Goal: Task Accomplishment & Management: Manage account settings

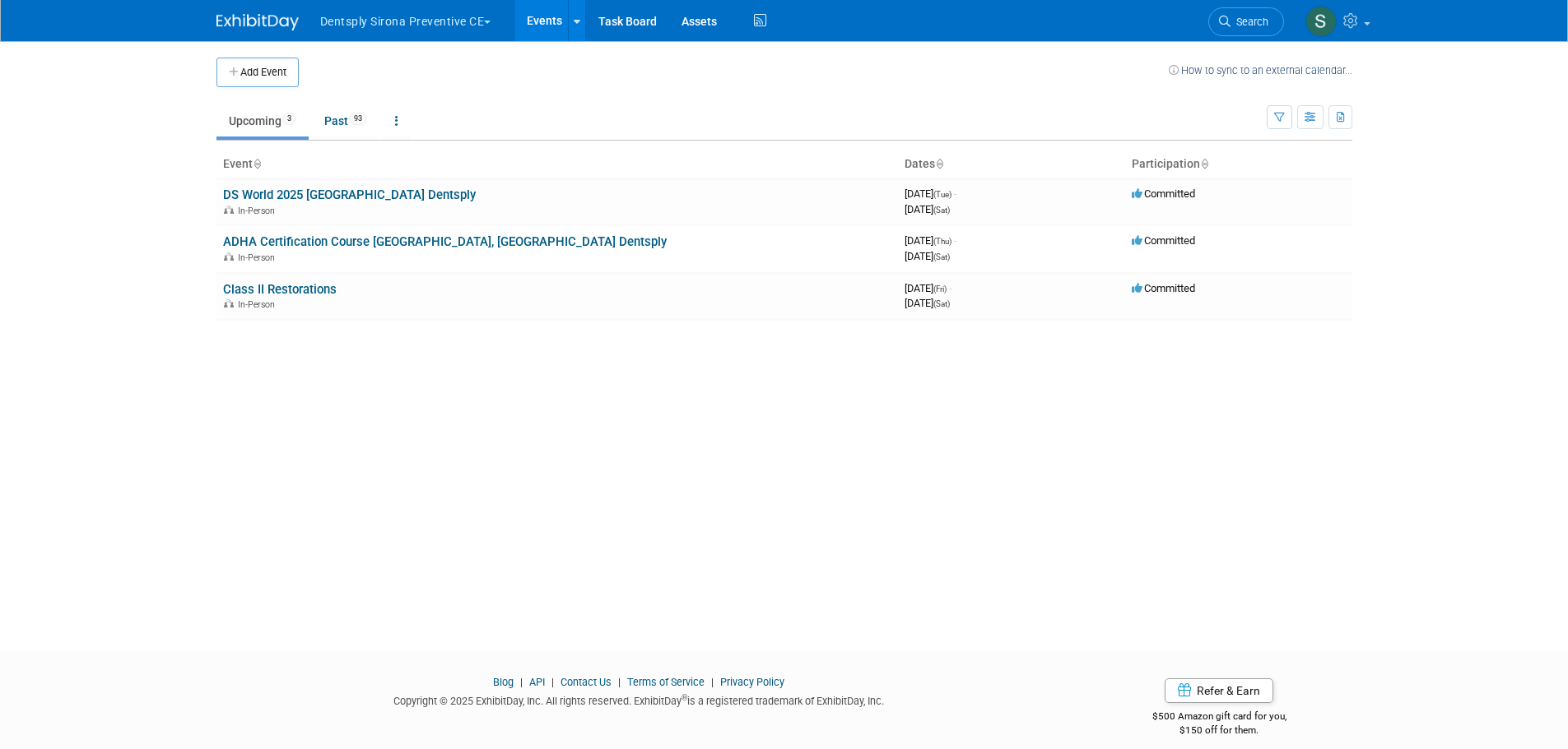
click at [416, 25] on button "Dentsply Sirona Preventive CE" at bounding box center [415, 18] width 193 height 36
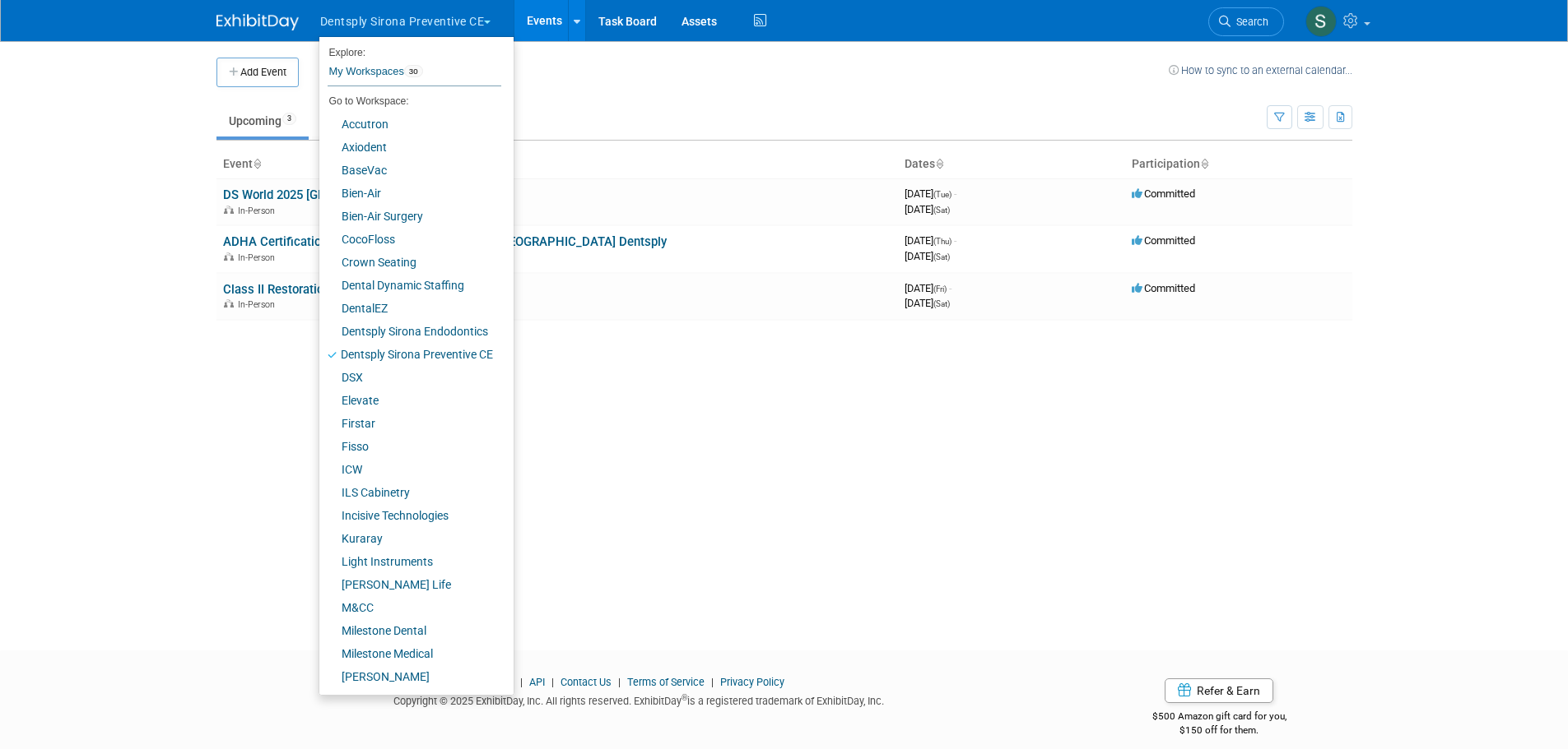
scroll to position [114, 0]
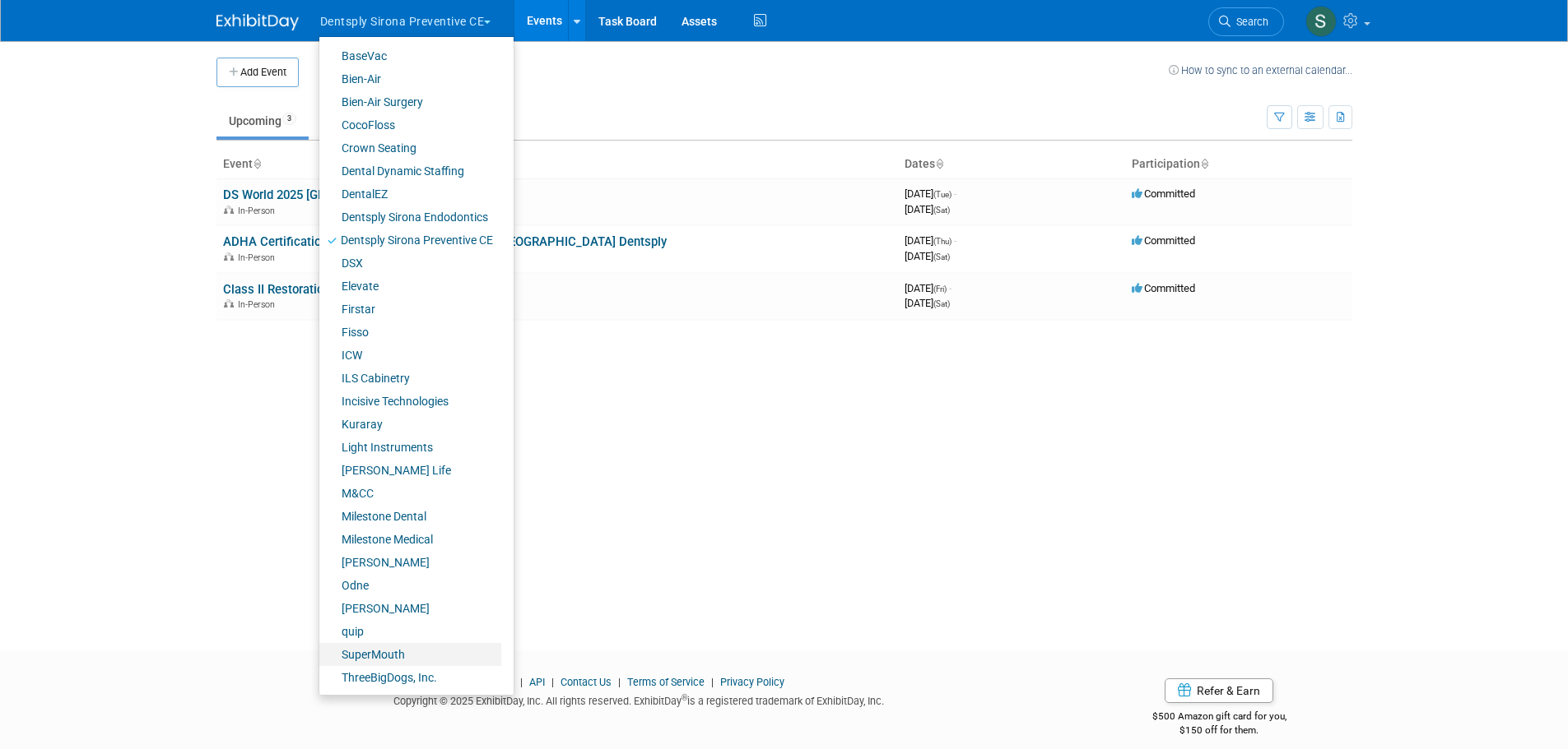
click at [391, 649] on link "SuperMouth" at bounding box center [410, 654] width 182 height 23
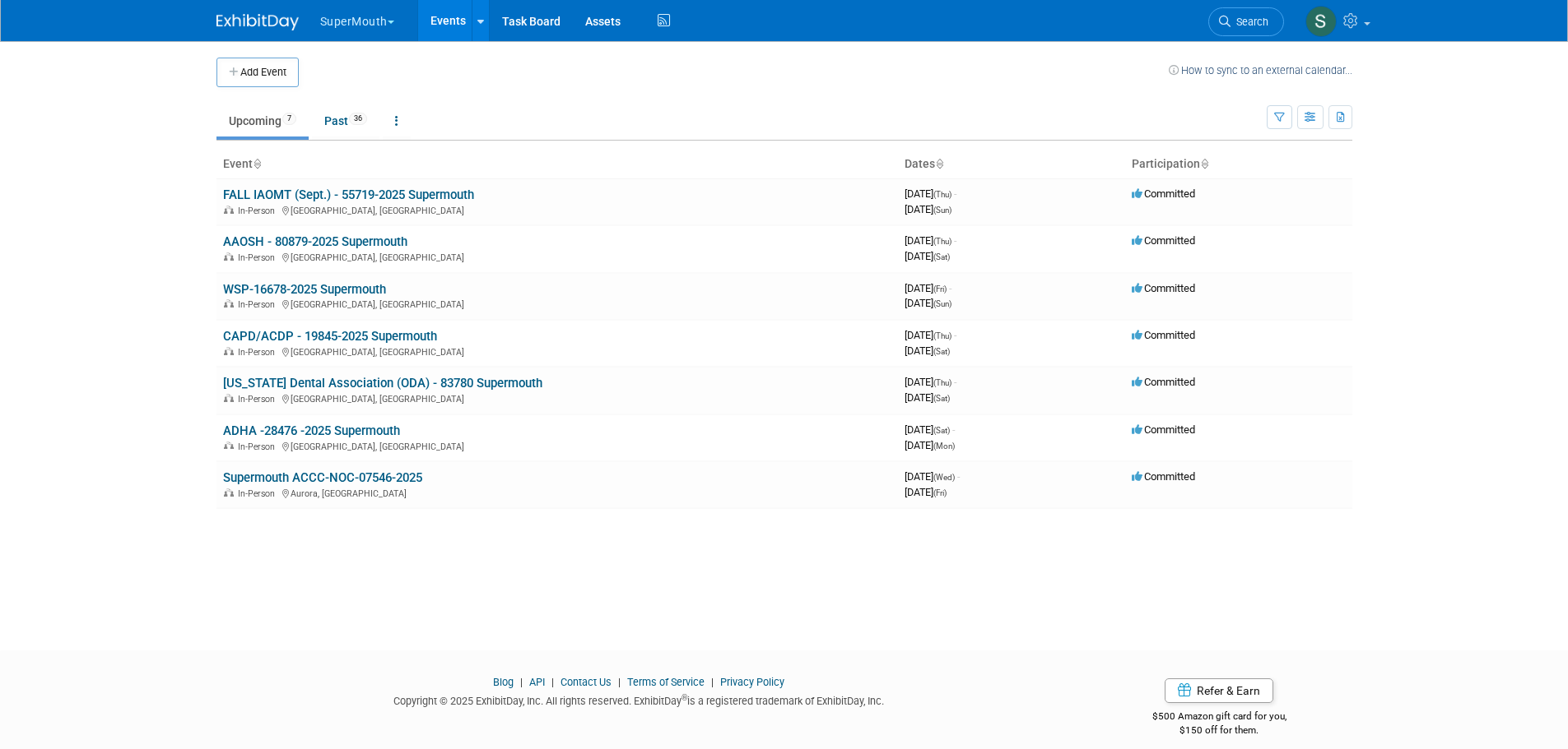
click at [366, 193] on link "FALL IAOMT (Sept.) - 55719-2025 Supermouth" at bounding box center [348, 195] width 251 height 15
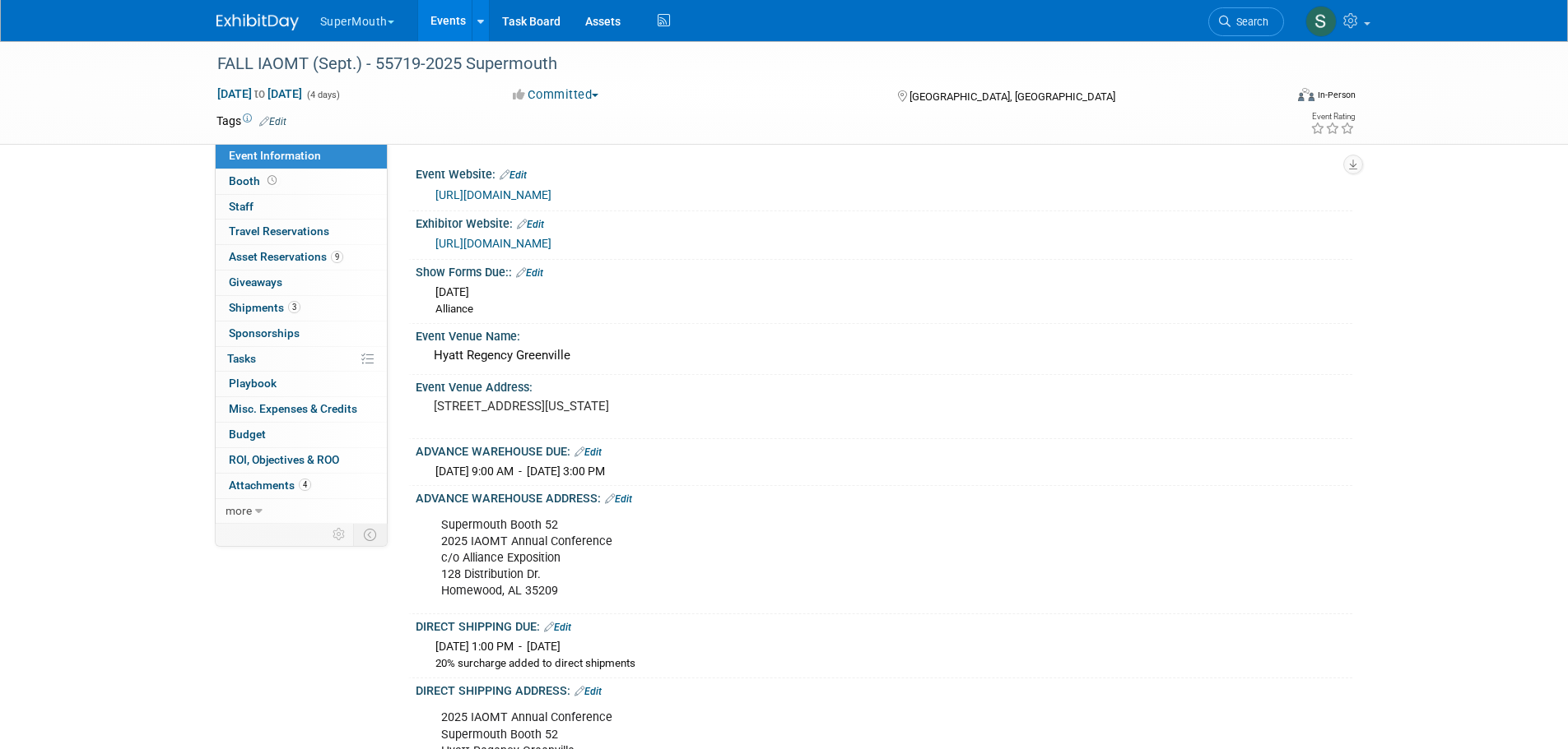
click at [453, 27] on link "Events" at bounding box center [448, 20] width 60 height 41
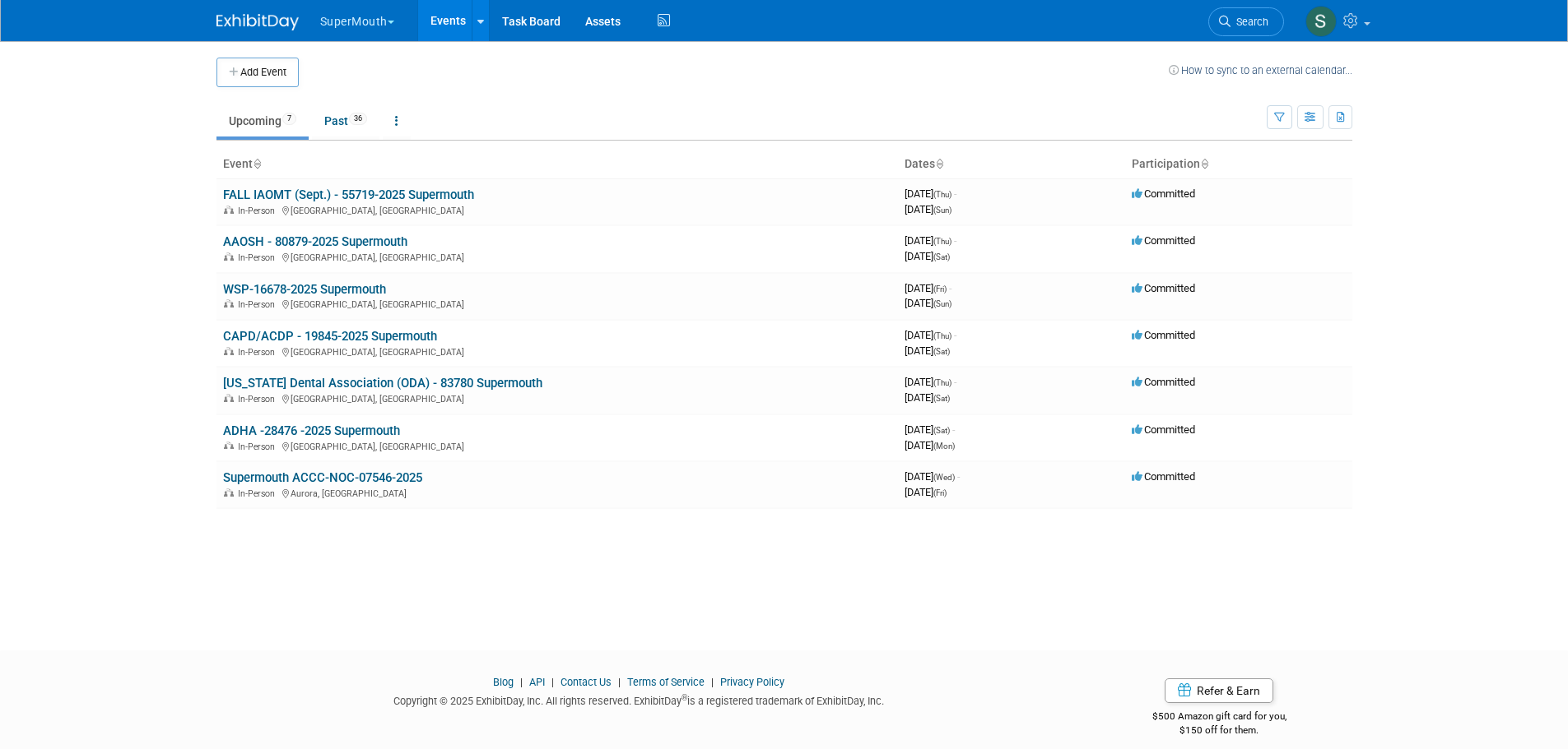
click at [300, 380] on link "[US_STATE] Dental Association (ODA) - 83780 Supermouth" at bounding box center [383, 383] width 319 height 15
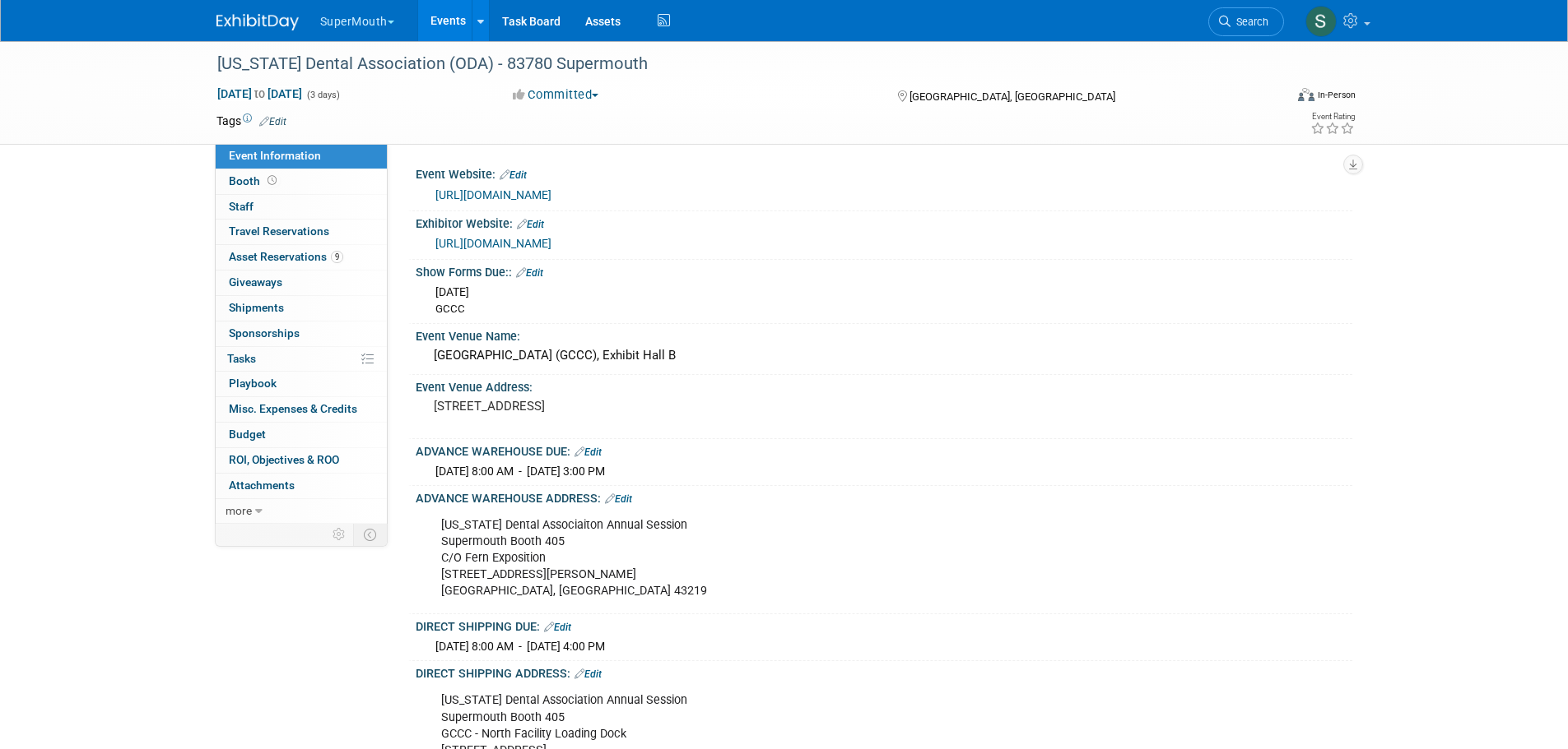
click at [461, 534] on div "Ohio Dental Associaiton Annual Session Supermouth Booth 405 C/O Fern Exposition…" at bounding box center [801, 558] width 742 height 99
click at [389, 18] on button "SuperMouth" at bounding box center [367, 18] width 96 height 36
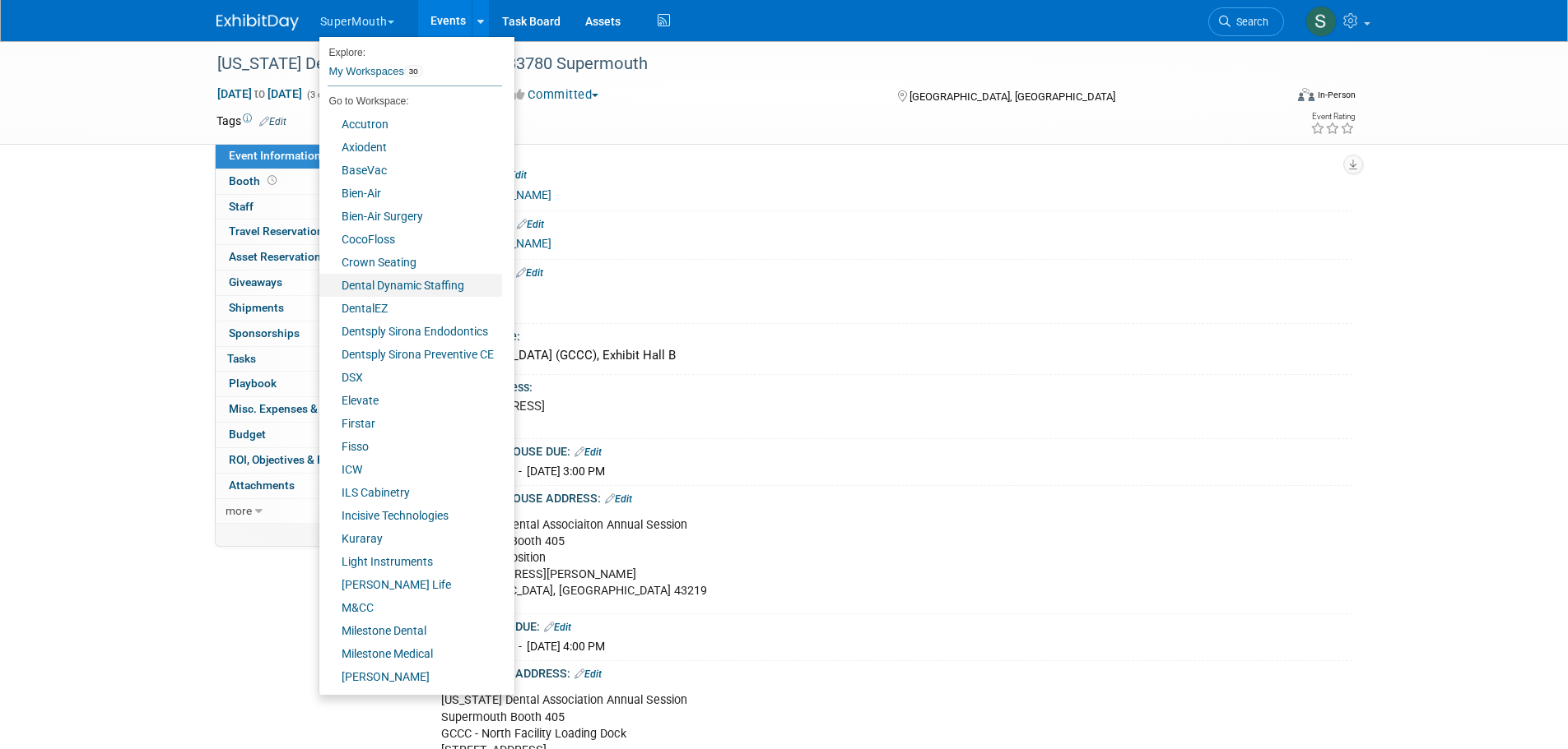
click at [408, 282] on link "Dental Dynamic Staffing" at bounding box center [411, 285] width 182 height 23
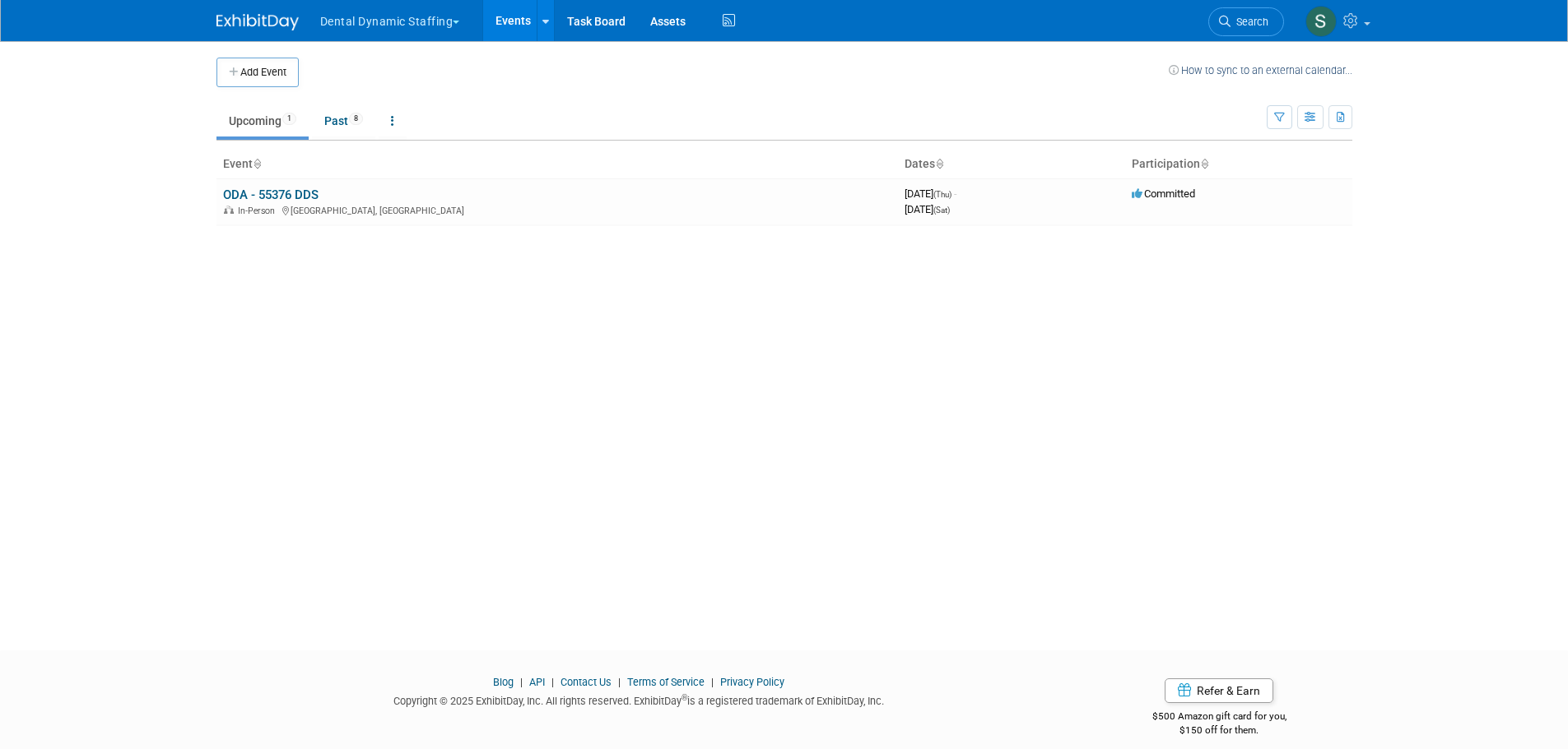
click at [348, 16] on button "Dental Dynamic Staffing" at bounding box center [400, 18] width 162 height 36
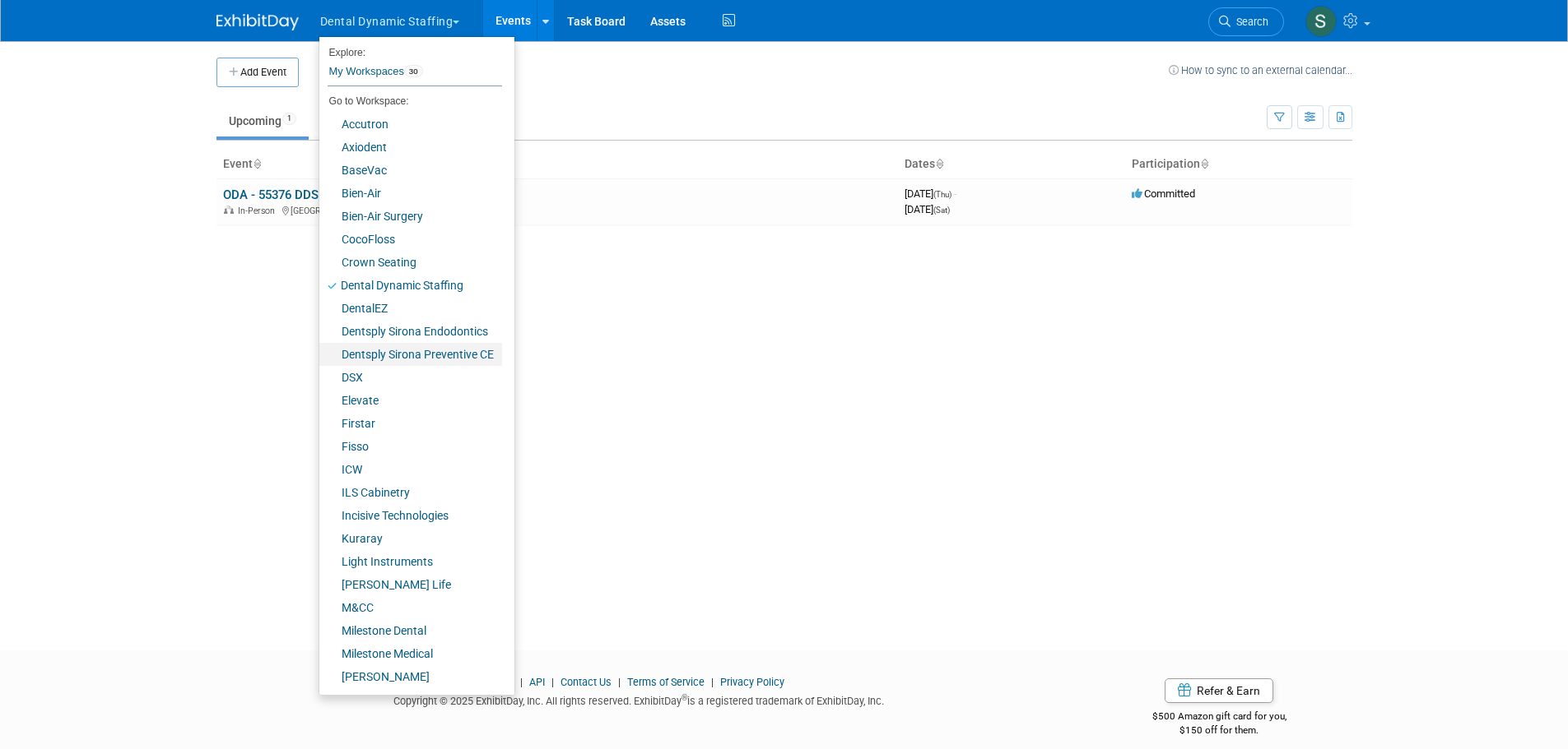
click at [428, 346] on link "Dentsply Sirona Preventive CE" at bounding box center [411, 354] width 182 height 23
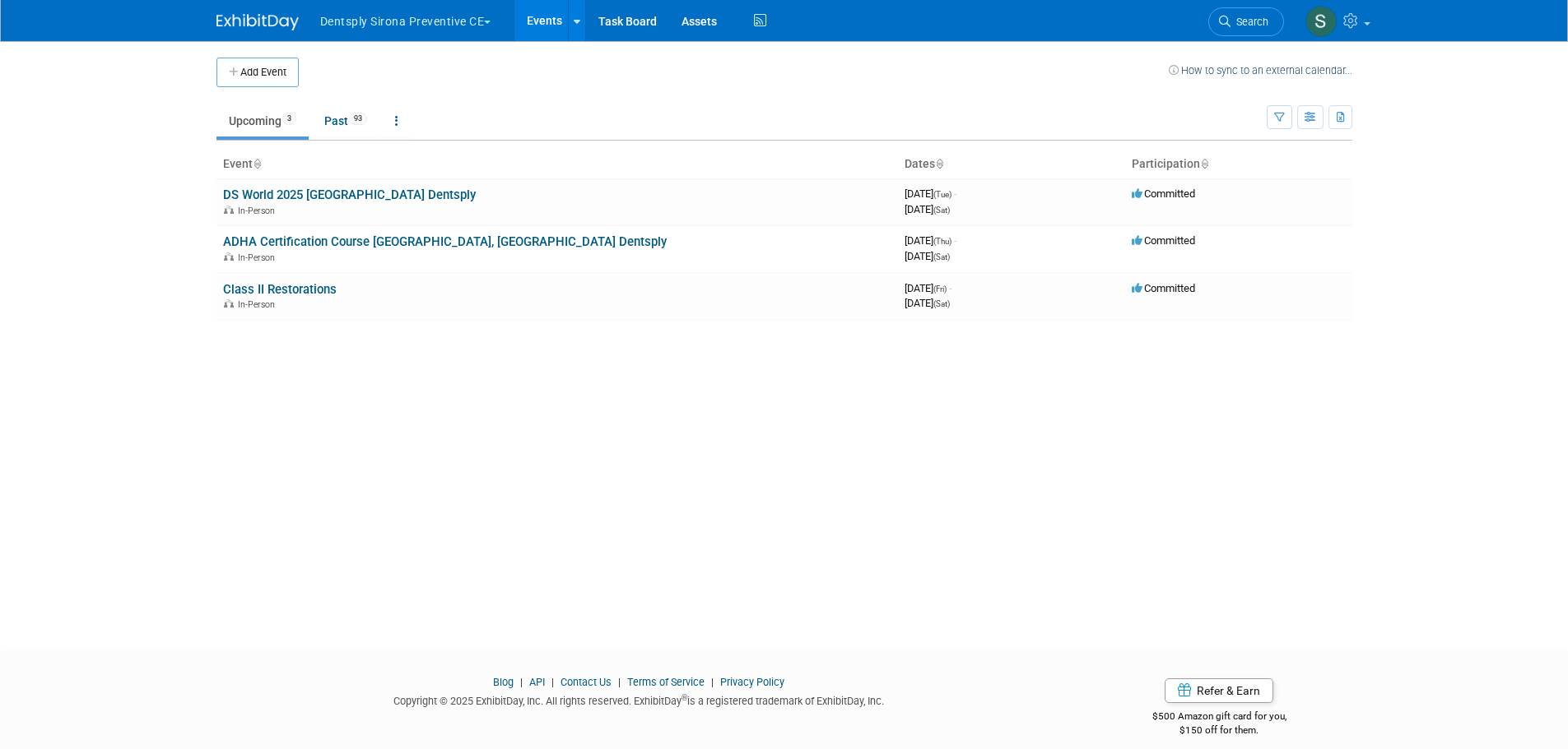
click at [366, 239] on link "ADHA Certification Course [GEOGRAPHIC_DATA], [GEOGRAPHIC_DATA] Dentsply" at bounding box center [444, 242] width 444 height 15
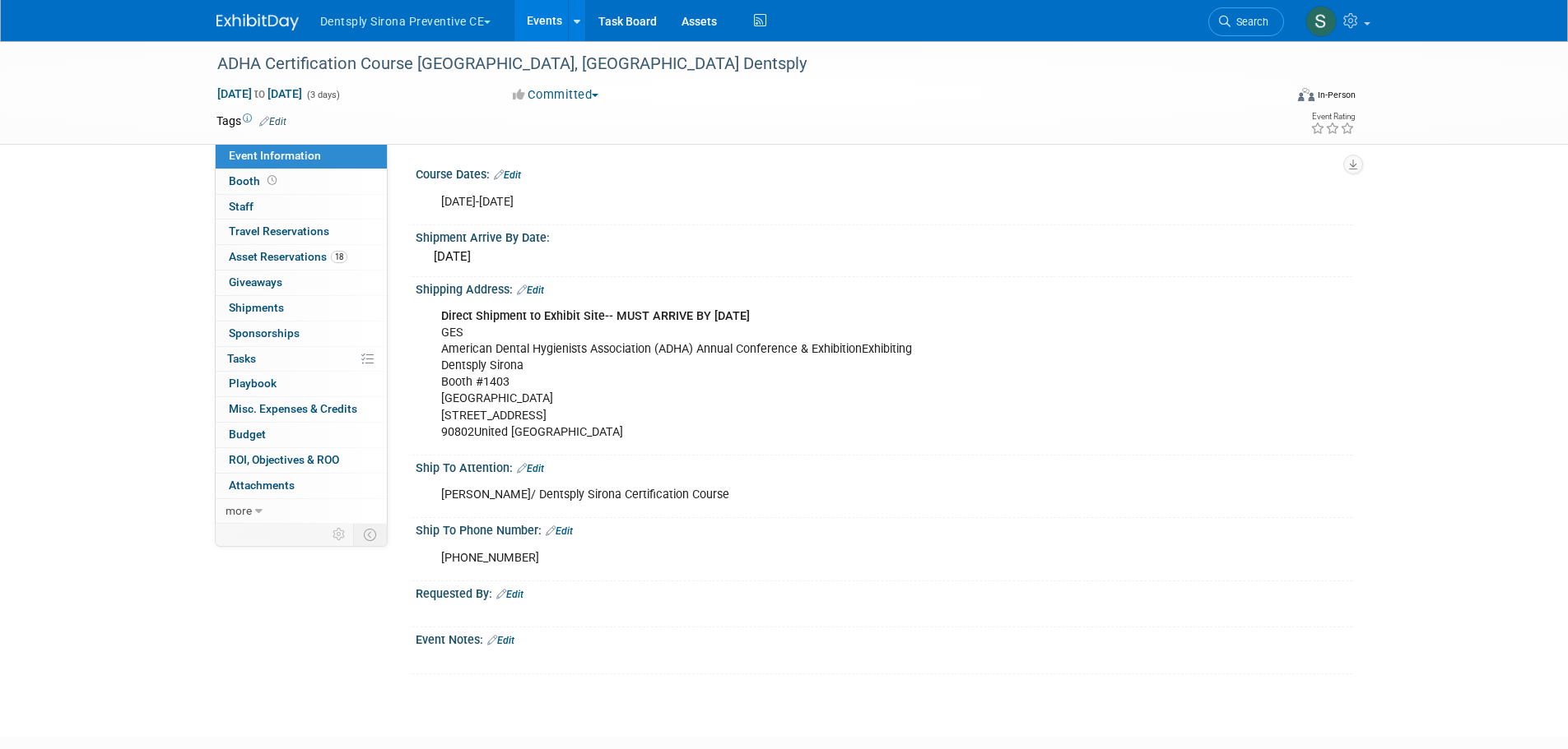
click at [420, 20] on button "Dentsply Sirona Preventive CE" at bounding box center [415, 18] width 193 height 36
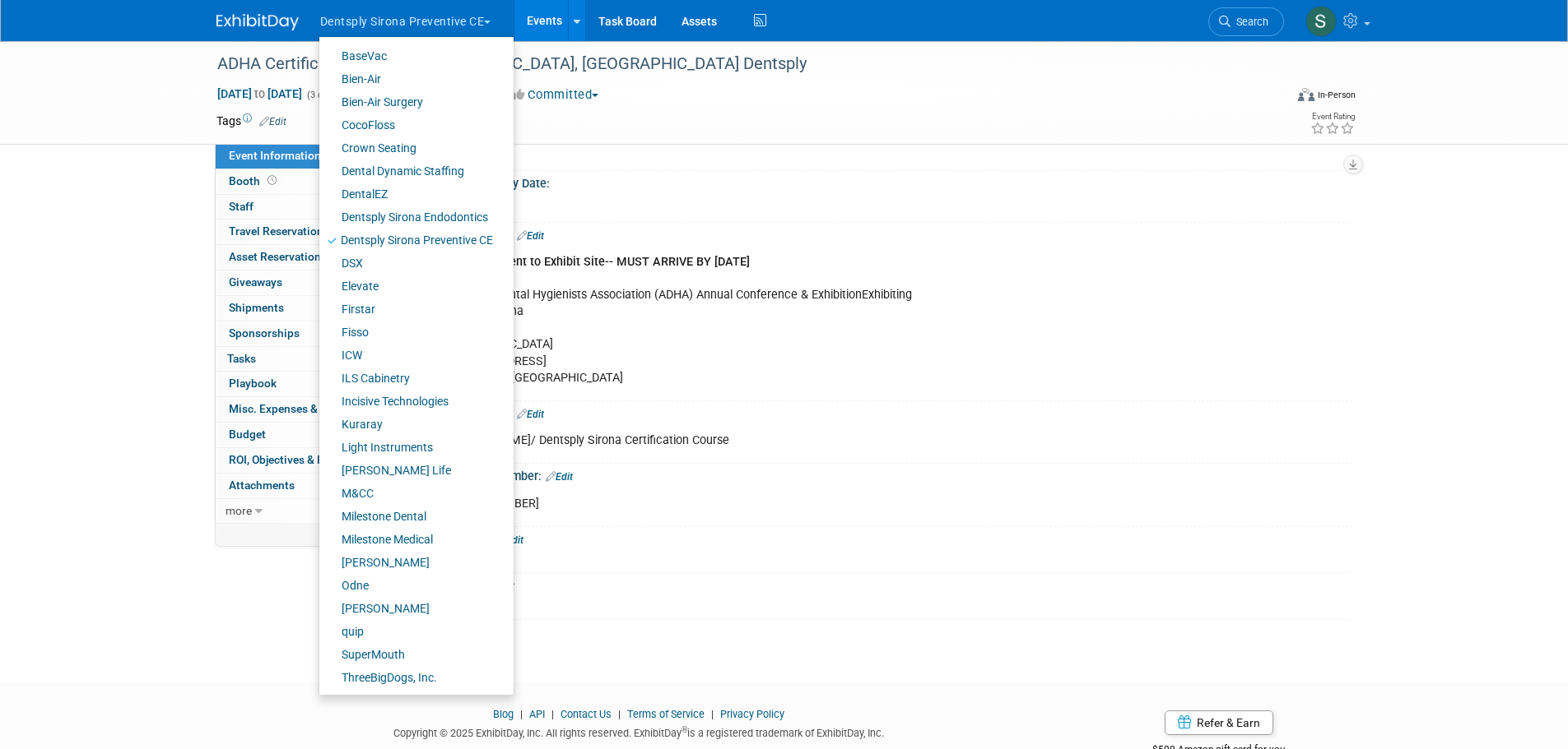
scroll to position [55, 0]
click at [372, 628] on link "quip" at bounding box center [410, 632] width 182 height 23
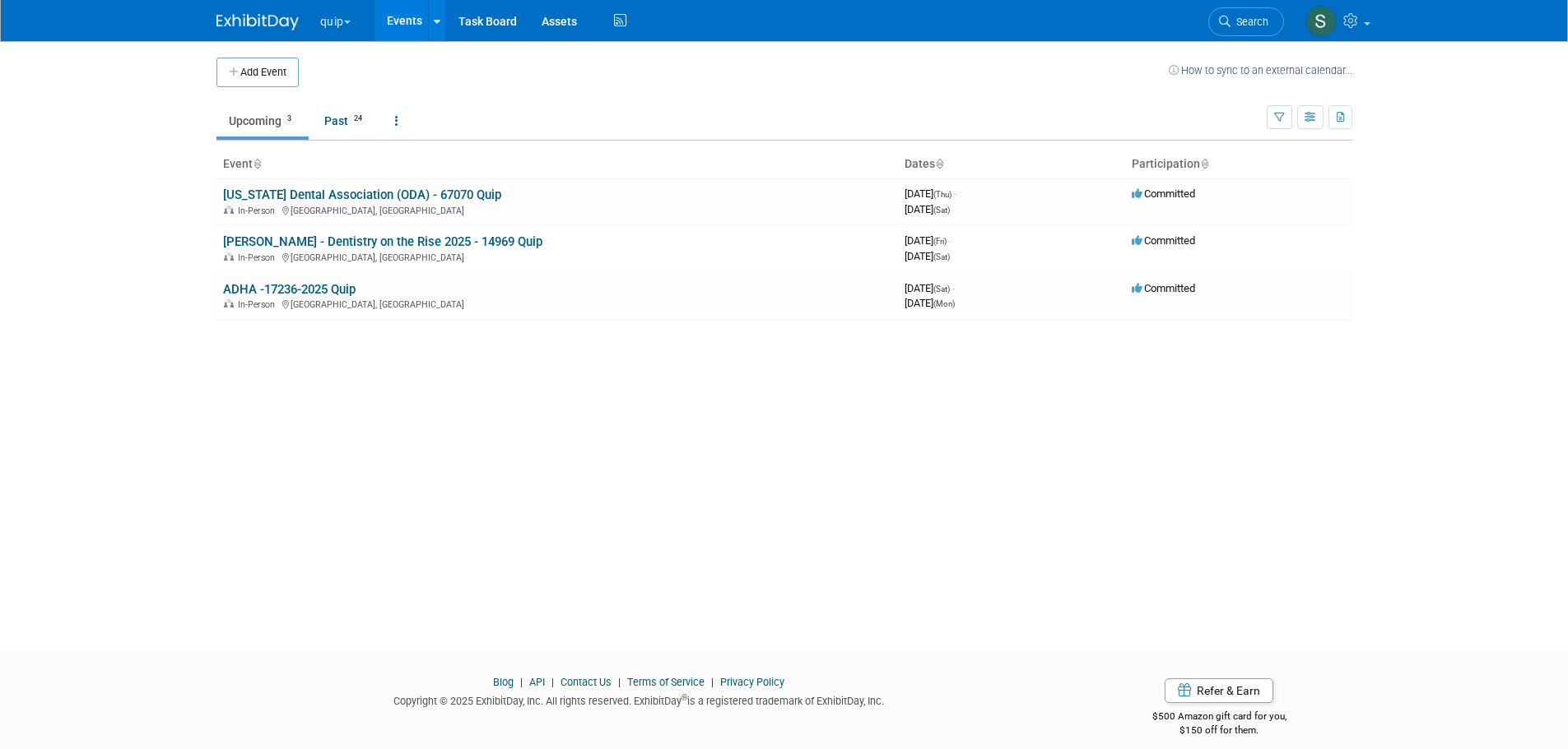
click at [442, 193] on link "[US_STATE] Dental Association (ODA) - 67070 Quip" at bounding box center [362, 195] width 278 height 15
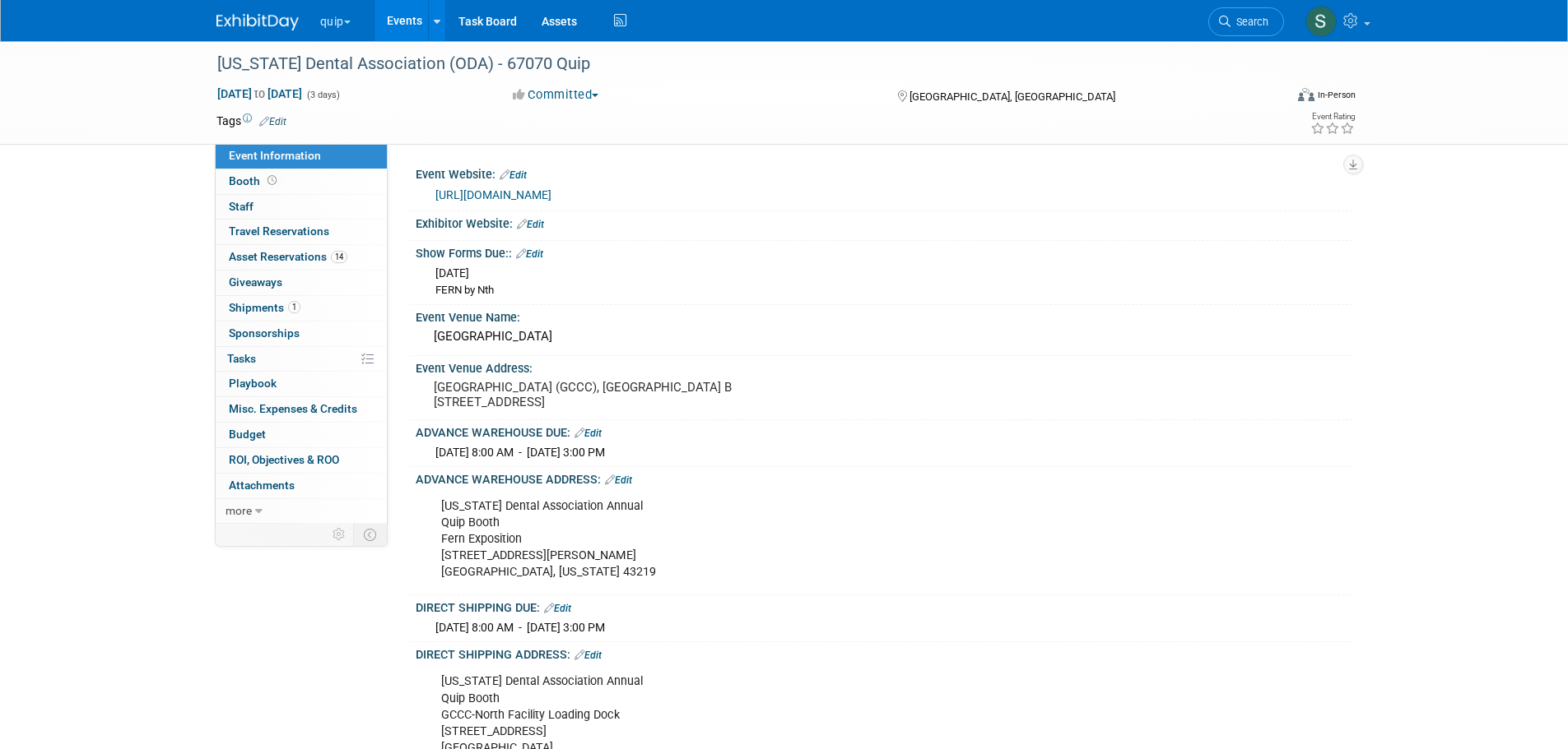
click at [310, 264] on link "14 Asset Reservations 14" at bounding box center [301, 257] width 172 height 24
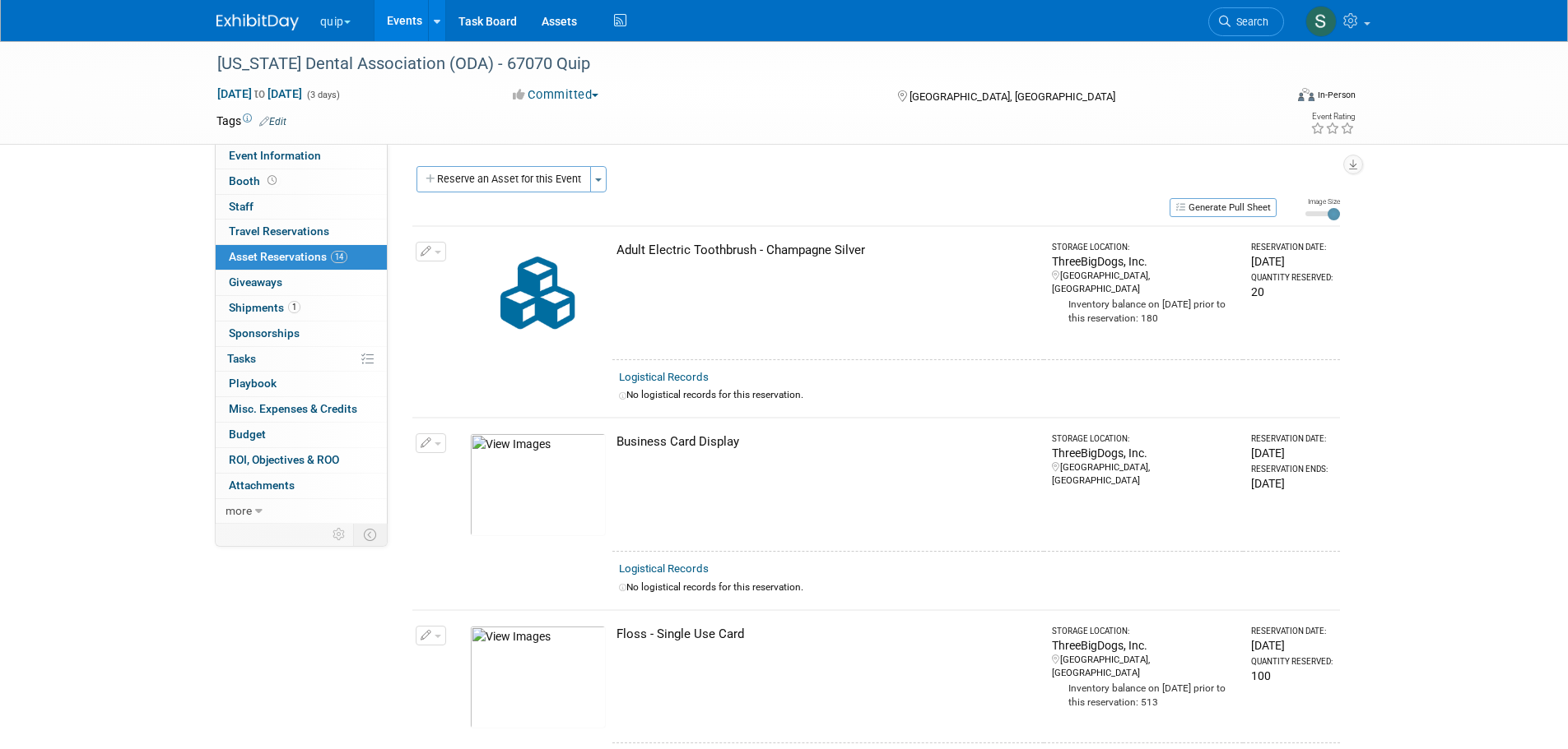
click at [339, 16] on button "quip" at bounding box center [345, 18] width 52 height 36
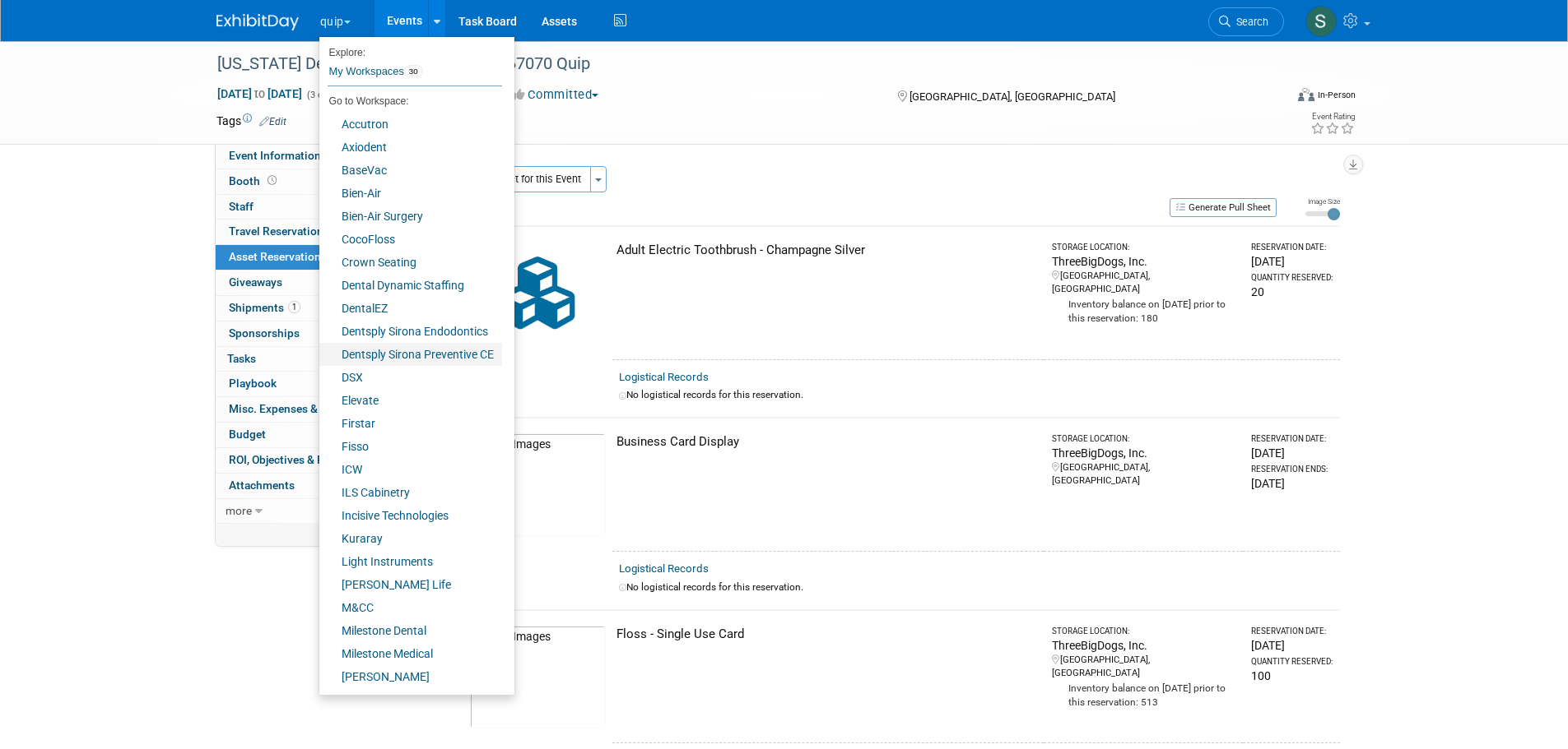
click at [441, 359] on link "Dentsply Sirona Preventive CE" at bounding box center [411, 354] width 182 height 23
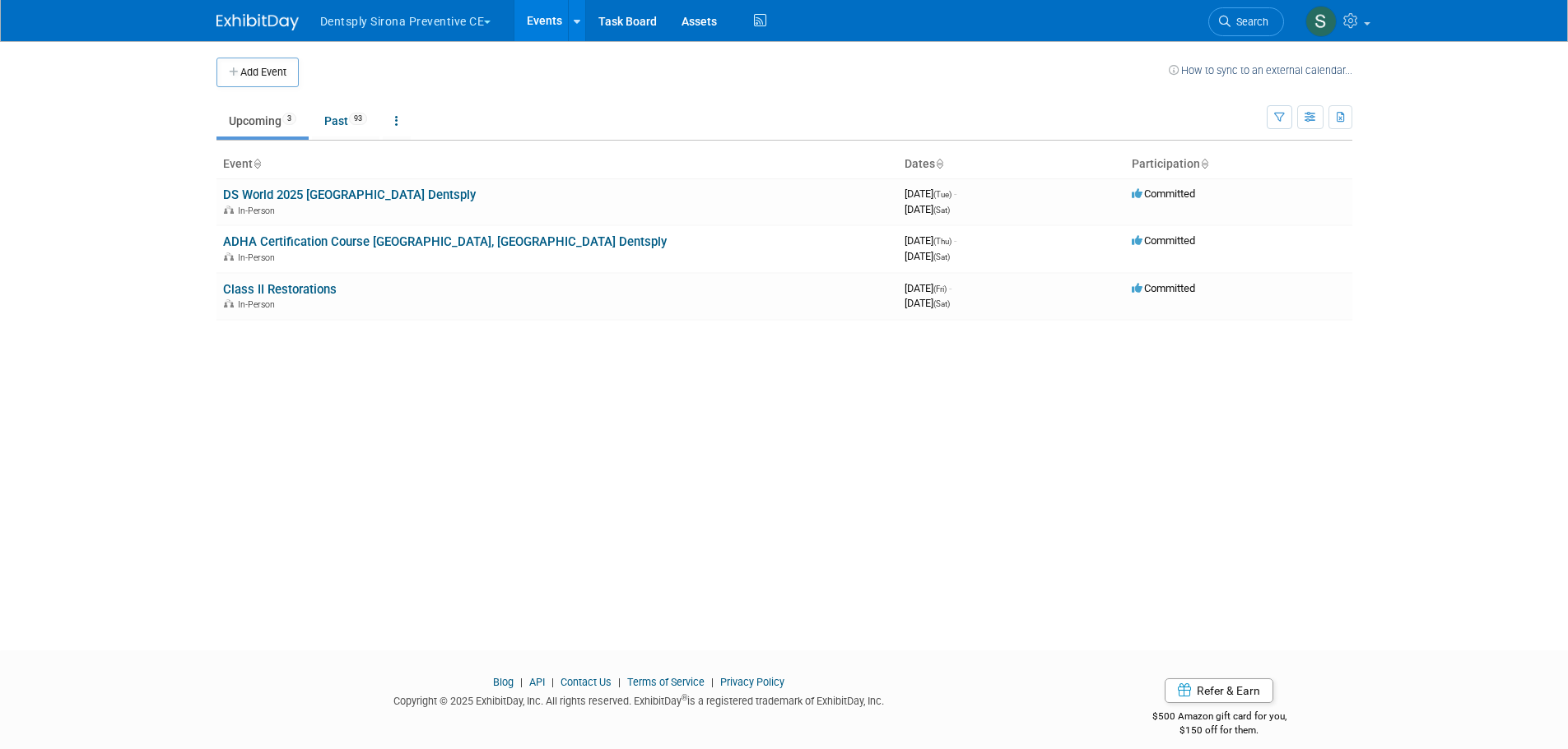
click at [301, 290] on link "Class II Restorations" at bounding box center [280, 290] width 113 height 15
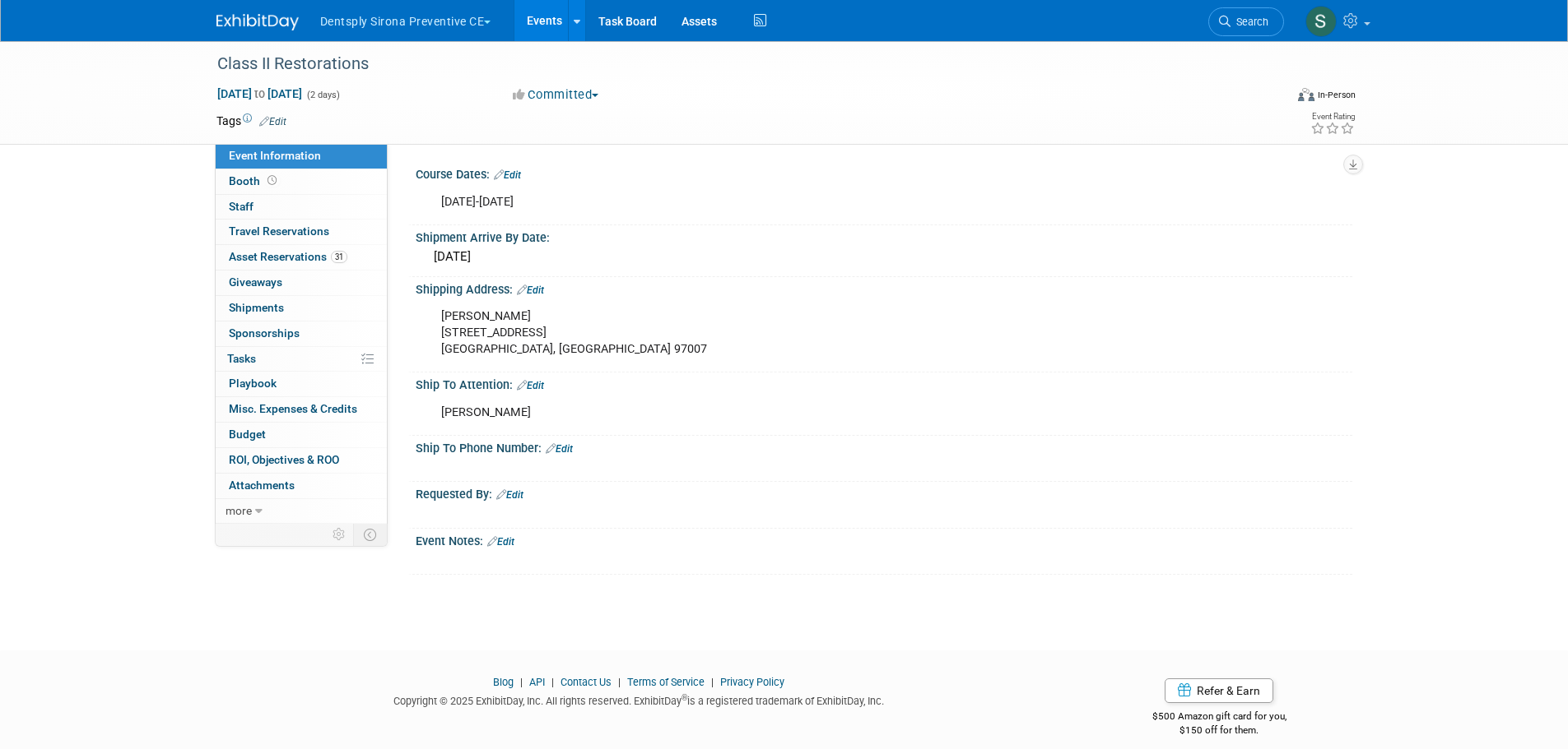
click at [461, 27] on button "Dentsply Sirona Preventive CE" at bounding box center [415, 18] width 193 height 36
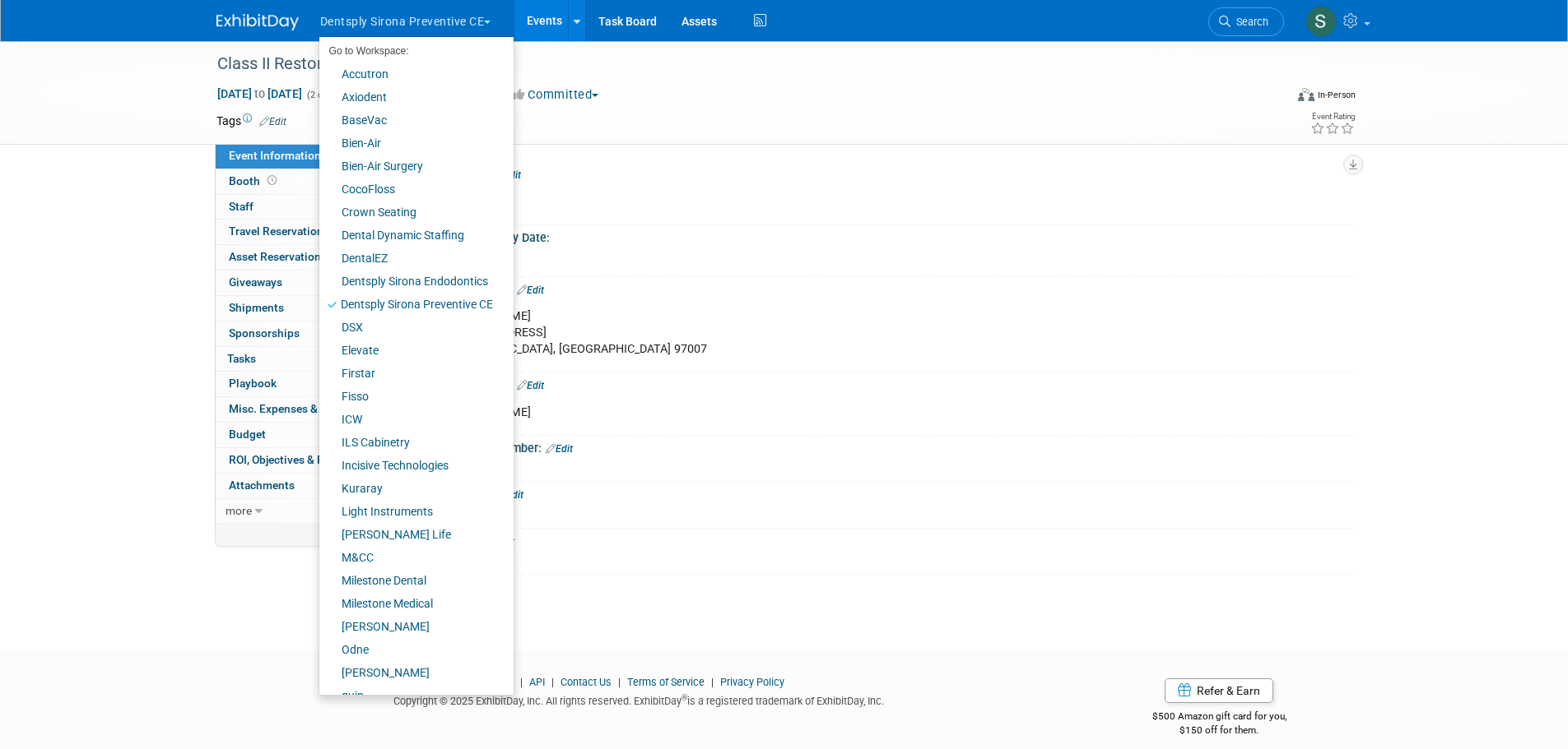
scroll to position [114, 0]
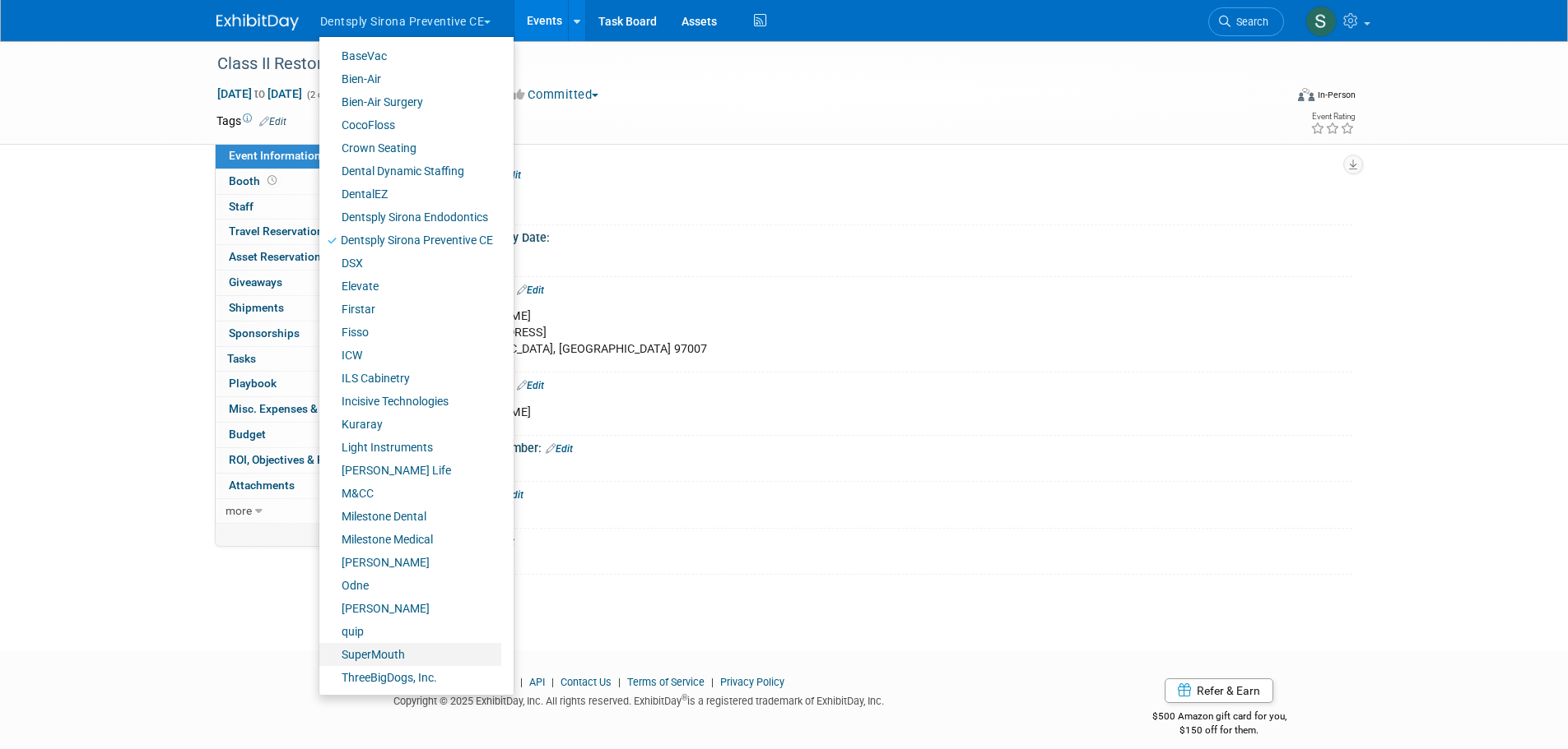
click at [387, 649] on link "SuperMouth" at bounding box center [410, 654] width 182 height 23
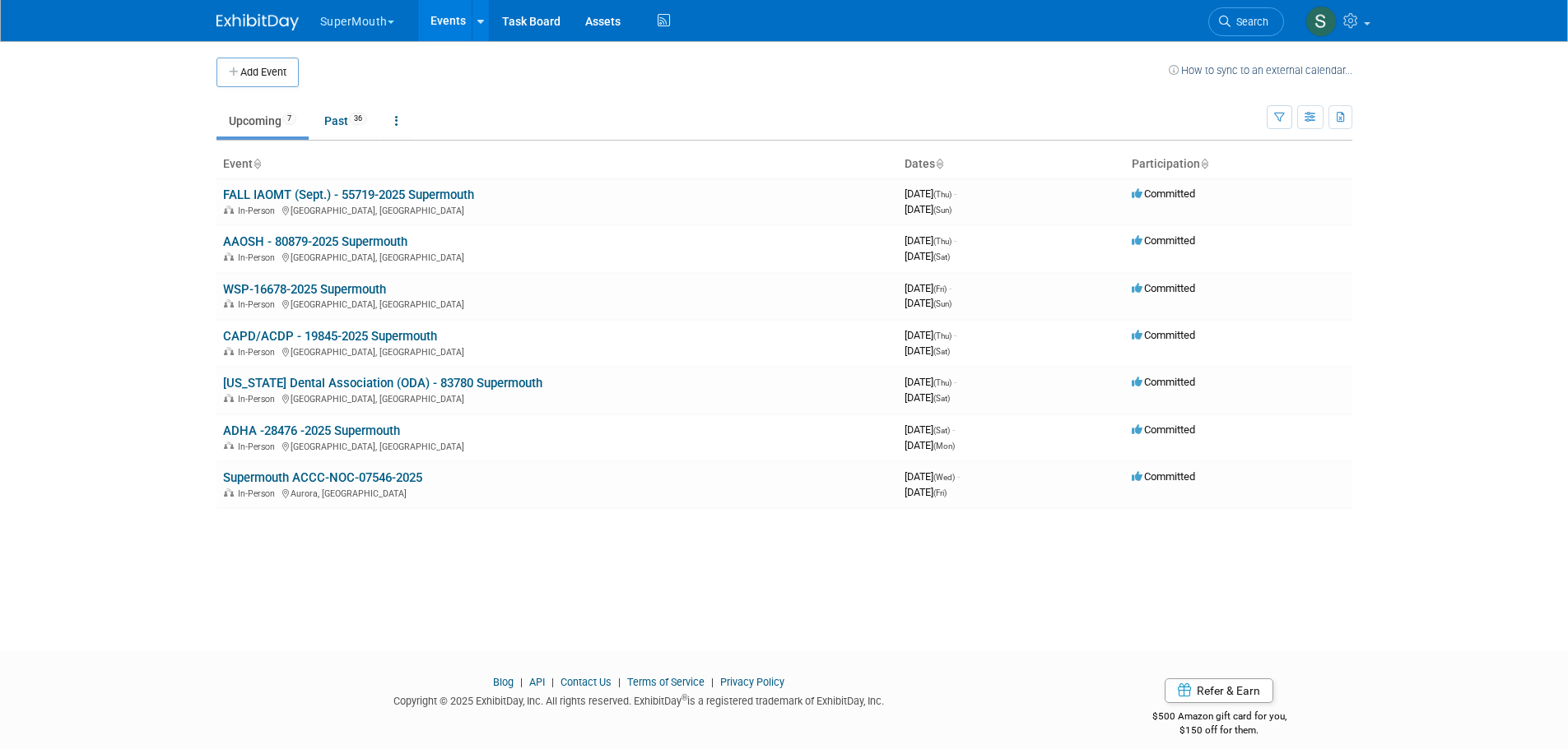
click at [369, 433] on link "ADHA -28476 -2025 Supermouth" at bounding box center [311, 431] width 177 height 15
click at [353, 200] on link "FALL IAOMT (Sept.) - 55719-2025 Supermouth" at bounding box center [348, 195] width 251 height 15
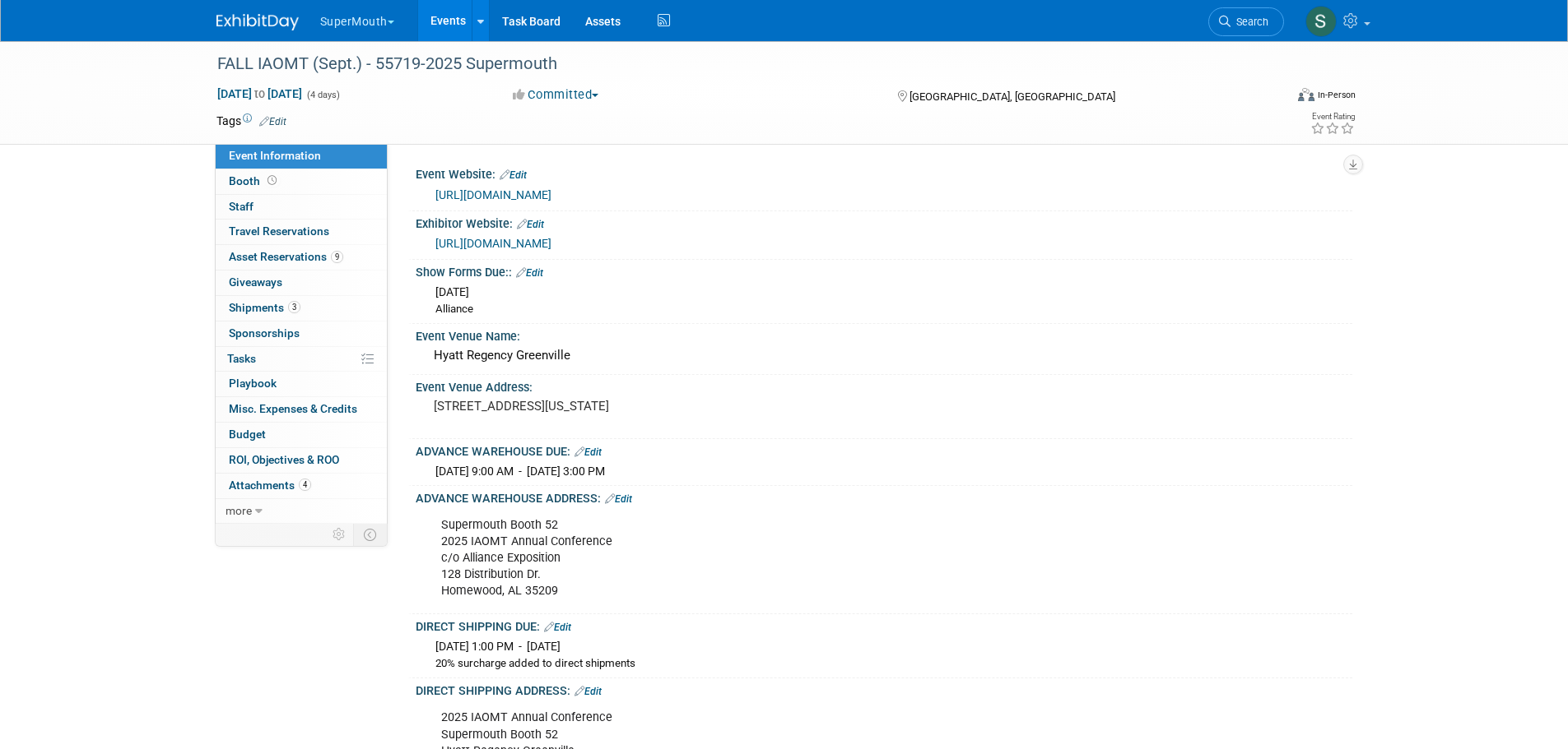
click at [305, 306] on link "3 Shipments 3" at bounding box center [301, 308] width 172 height 24
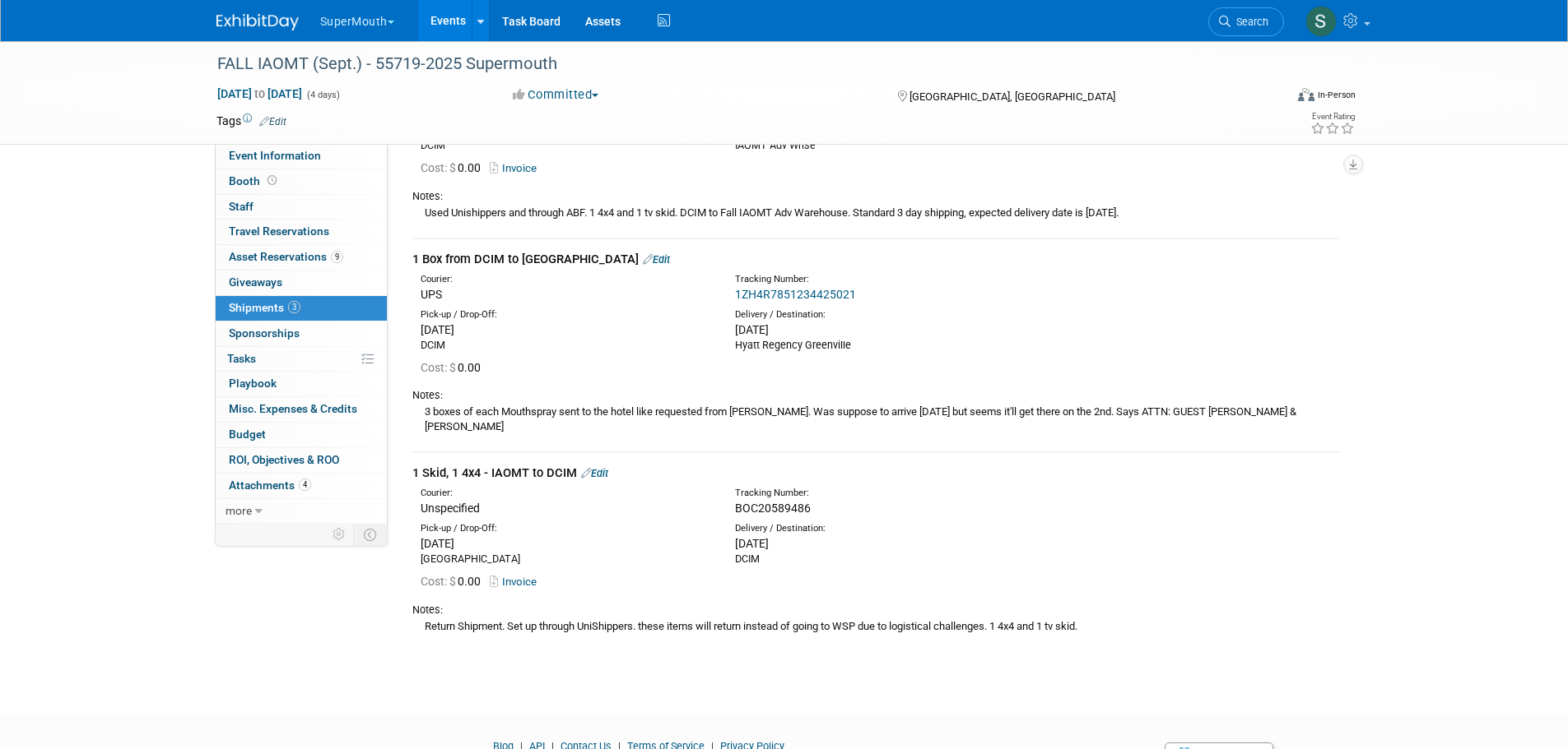
scroll to position [192, 0]
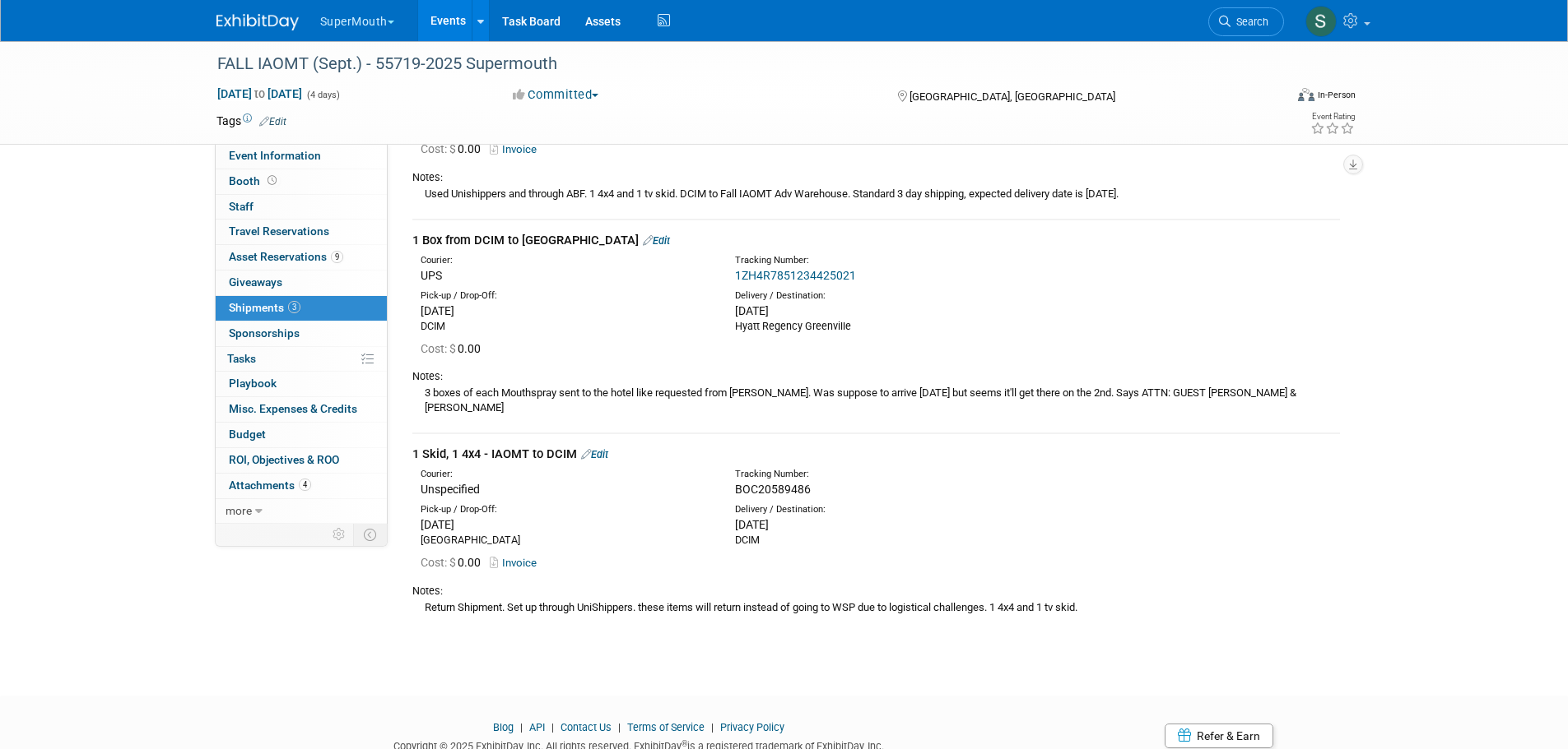
click at [601, 448] on link "Edit" at bounding box center [595, 454] width 27 height 13
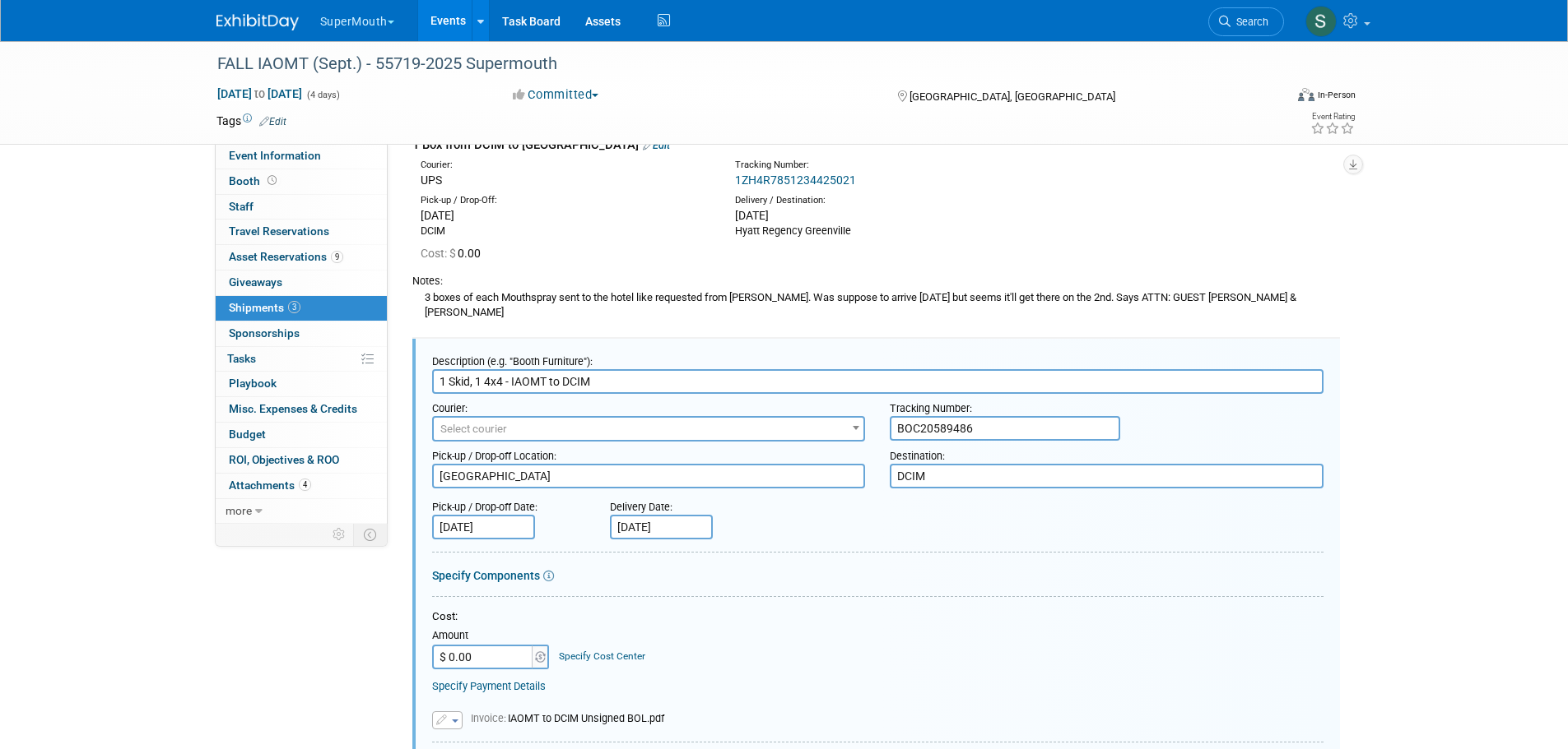
scroll to position [285, 0]
drag, startPoint x: 620, startPoint y: 368, endPoint x: 566, endPoint y: 381, distance: 55.5
click at [566, 381] on form "Description (e.g. "Booth Furniture"): 1 Skid, 1 4x4 - IAOMT to DCIM Courier: 00…" at bounding box center [877, 695] width 891 height 693
type input "1 Skid, 1 4x4 - IAOMT to ODA"
click at [735, 421] on span "Select courier" at bounding box center [648, 431] width 430 height 23
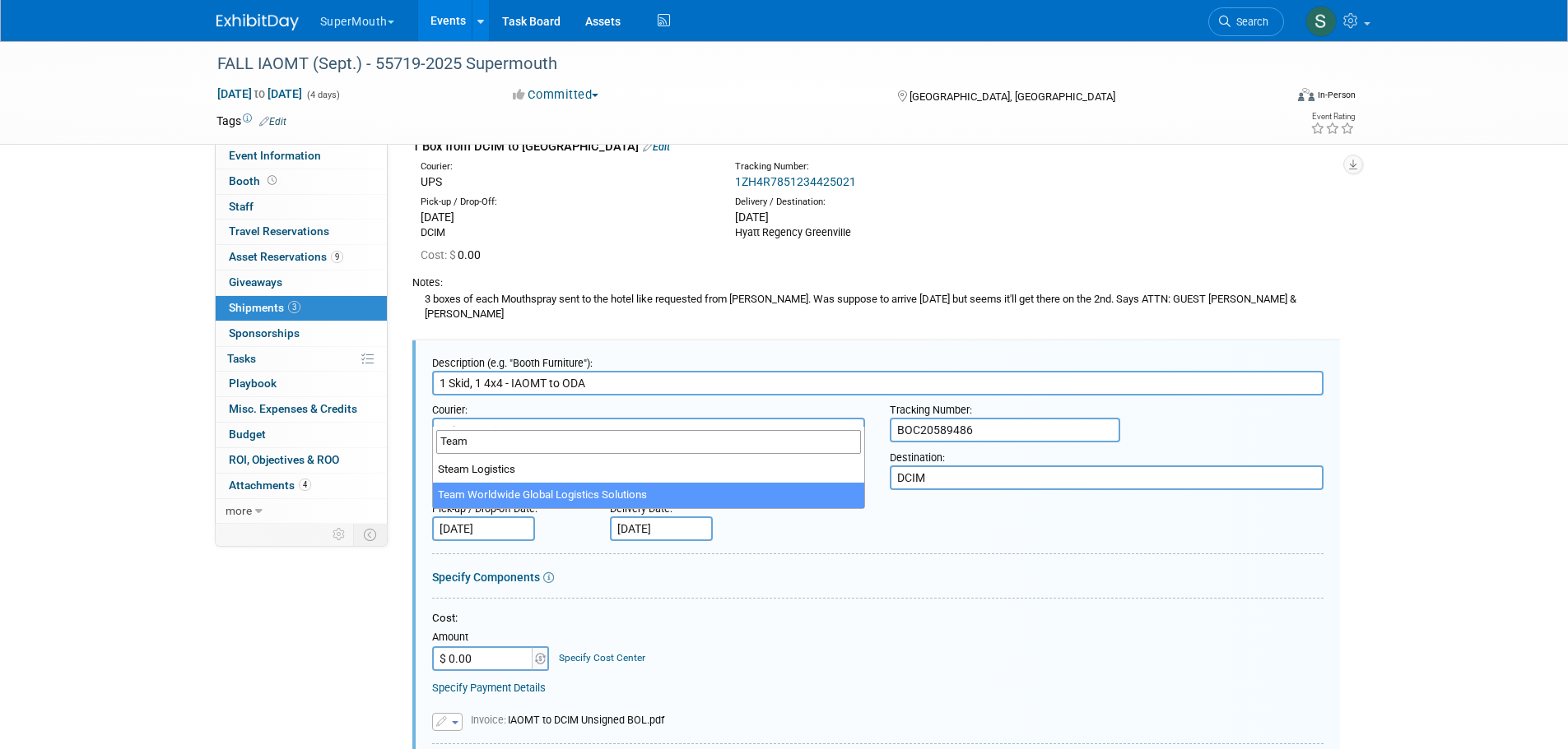
type input "Team"
select select "569"
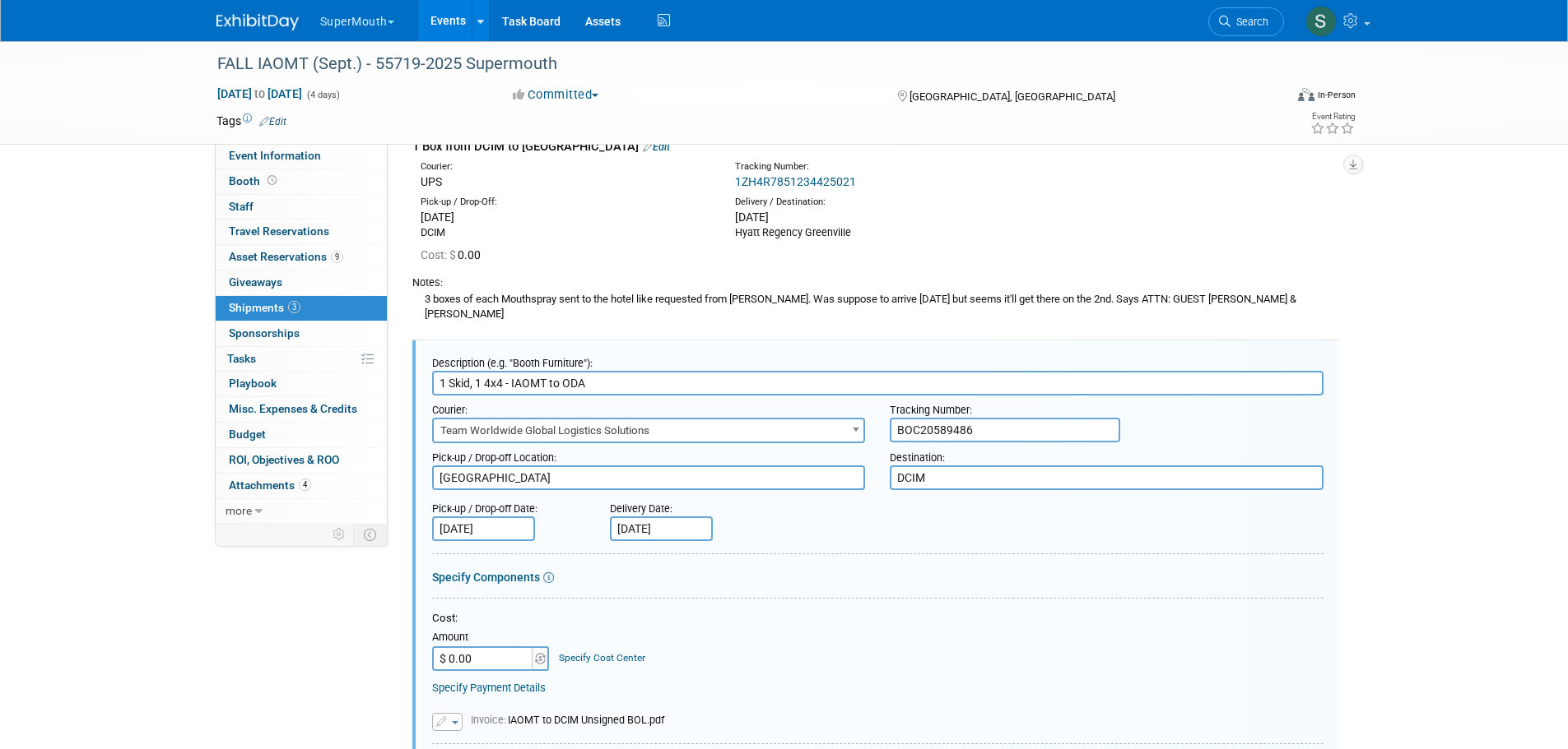
click at [1015, 418] on input "BOC20589486" at bounding box center [1004, 430] width 231 height 24
click at [942, 465] on textarea "DCIM" at bounding box center [1106, 477] width 433 height 24
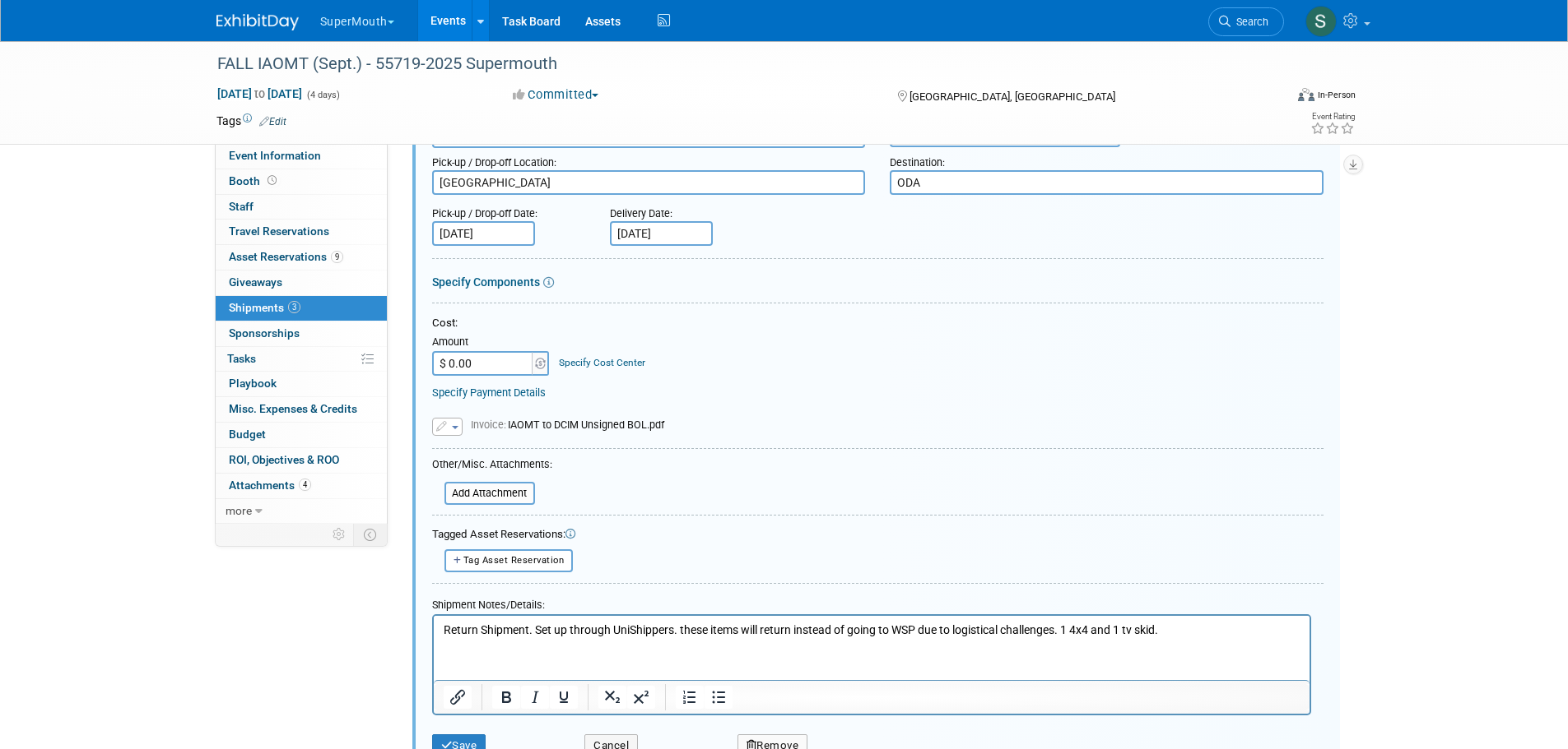
scroll to position [642, 0]
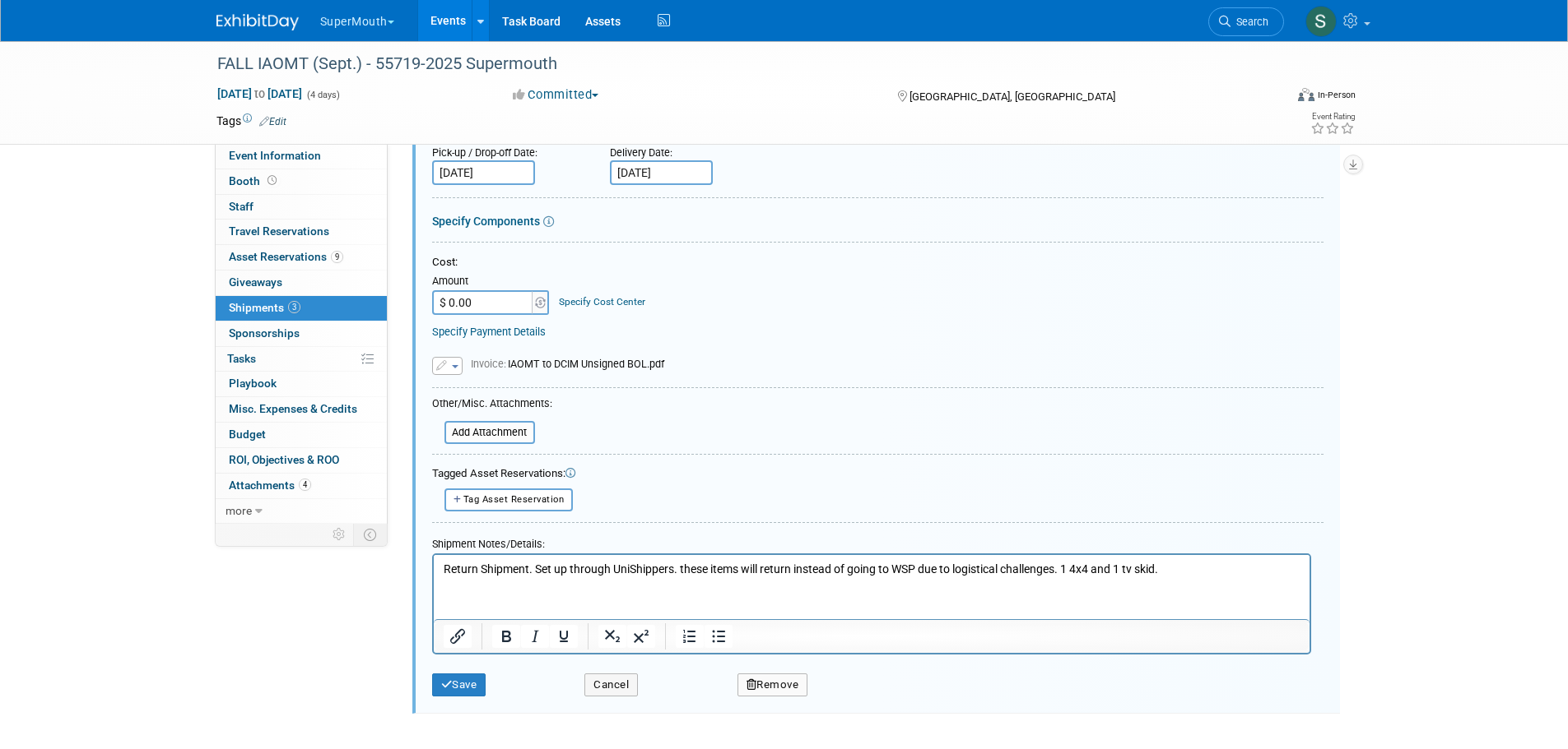
type textarea "ODA"
click at [457, 366] on span "button" at bounding box center [455, 367] width 7 height 3
click at [483, 402] on link "Remove attachment" at bounding box center [514, 413] width 165 height 23
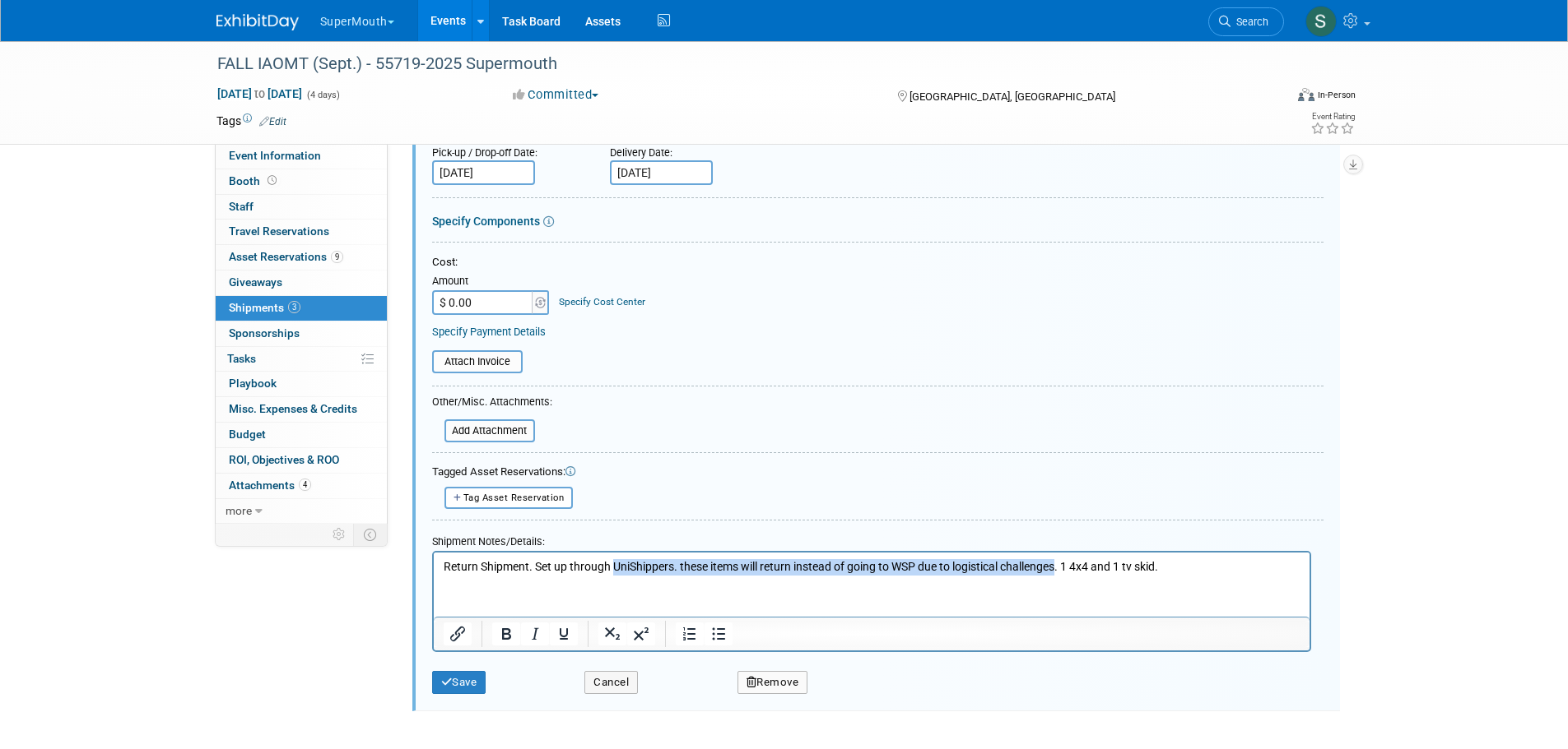
drag, startPoint x: 613, startPoint y: 565, endPoint x: 1061, endPoint y: 585, distance: 448.4
click at [1061, 576] on html "Return Shipment. Set up through UniShippers. these items will return instead of…" at bounding box center [870, 564] width 875 height 23
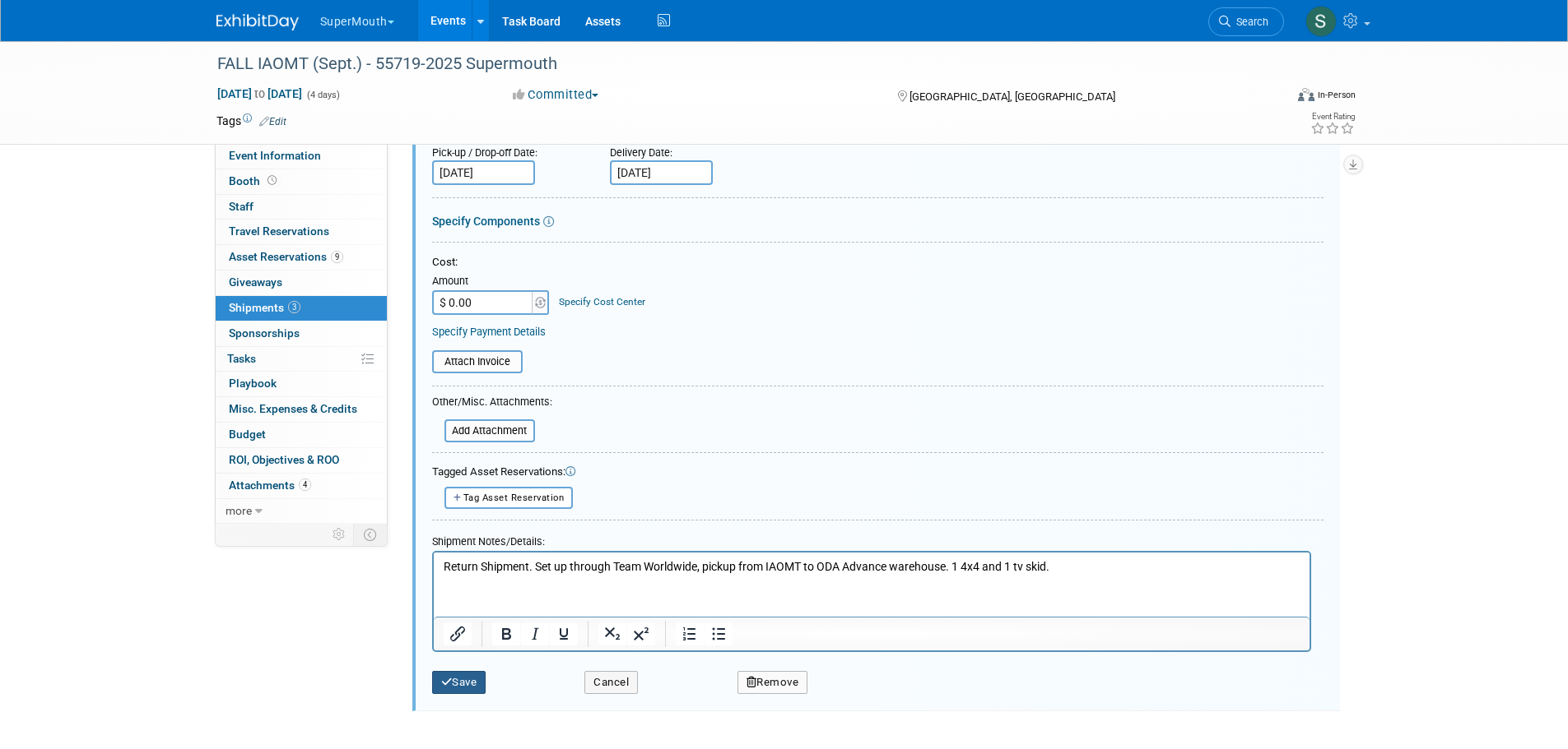
click at [472, 671] on button "Save" at bounding box center [459, 682] width 54 height 23
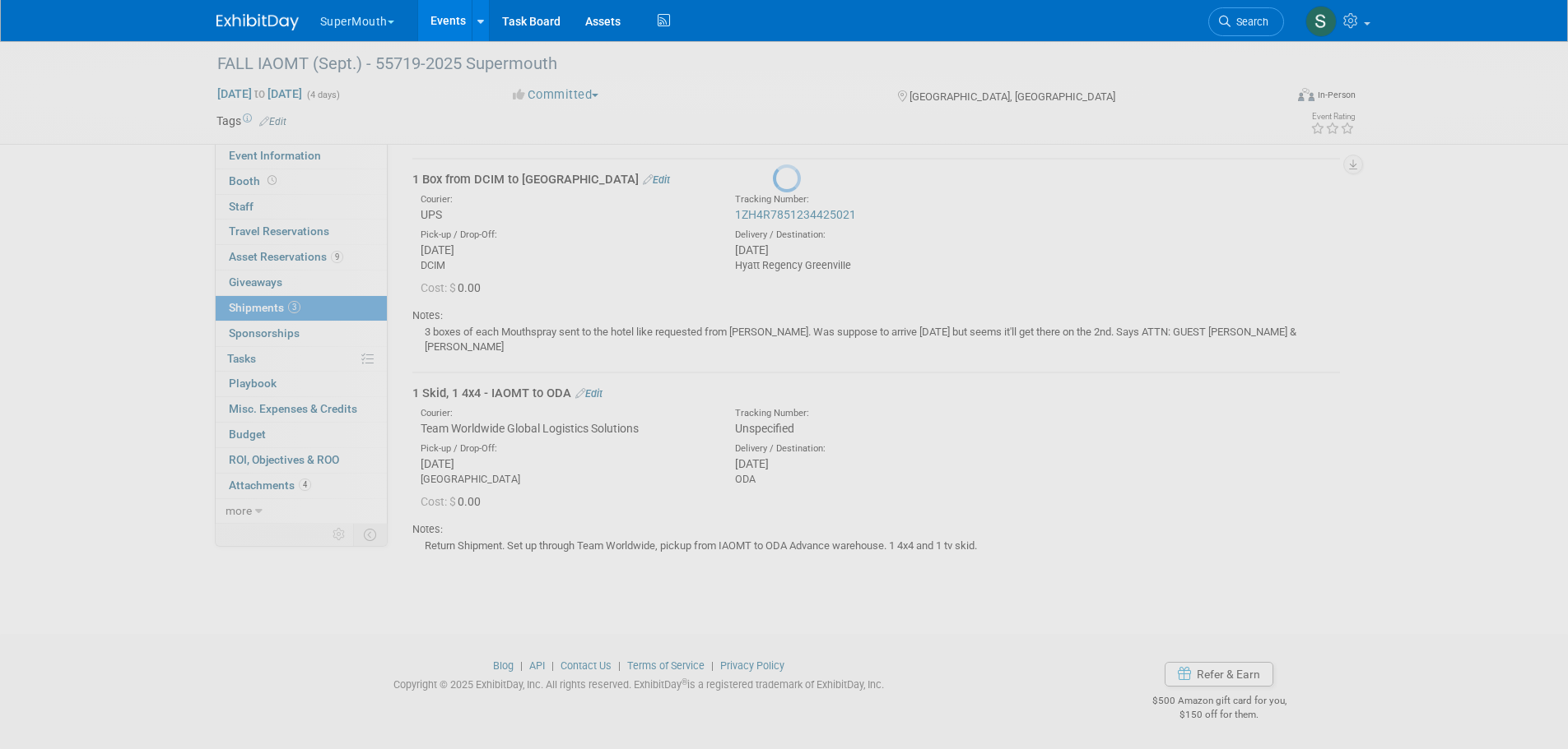
scroll to position [237, 0]
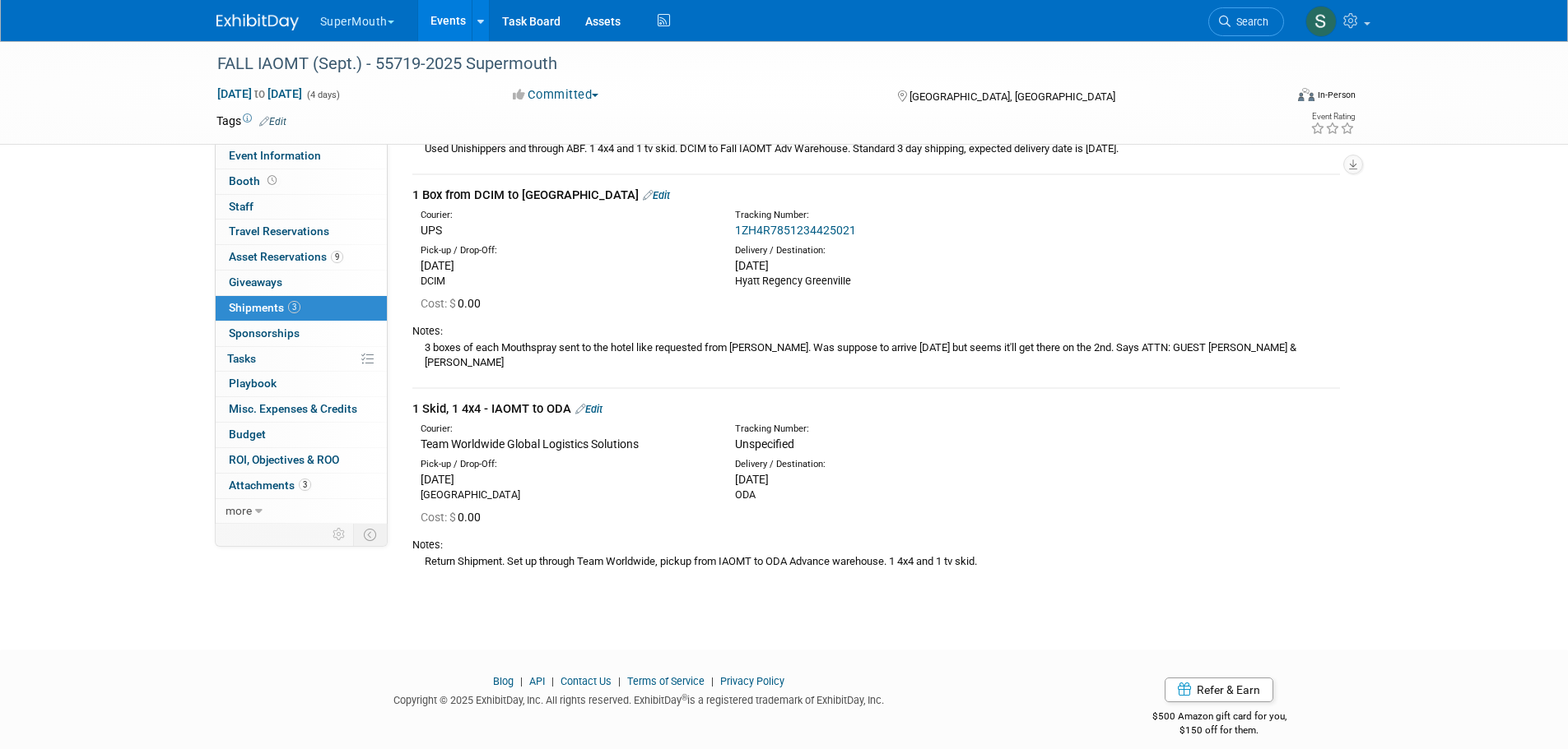
click at [448, 20] on link "Events" at bounding box center [448, 20] width 60 height 41
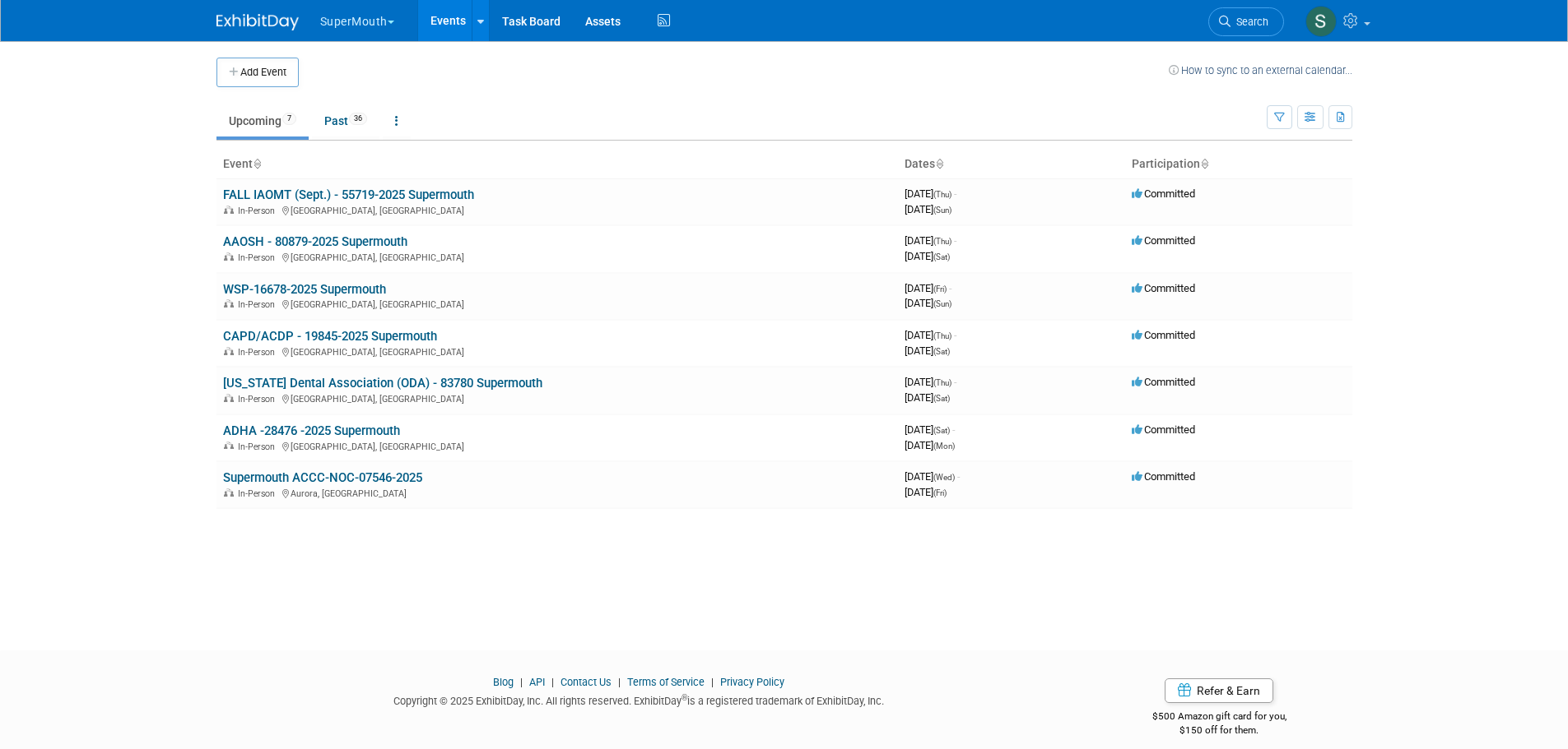
click at [330, 386] on link "[US_STATE] Dental Association (ODA) - 83780 Supermouth" at bounding box center [383, 383] width 319 height 15
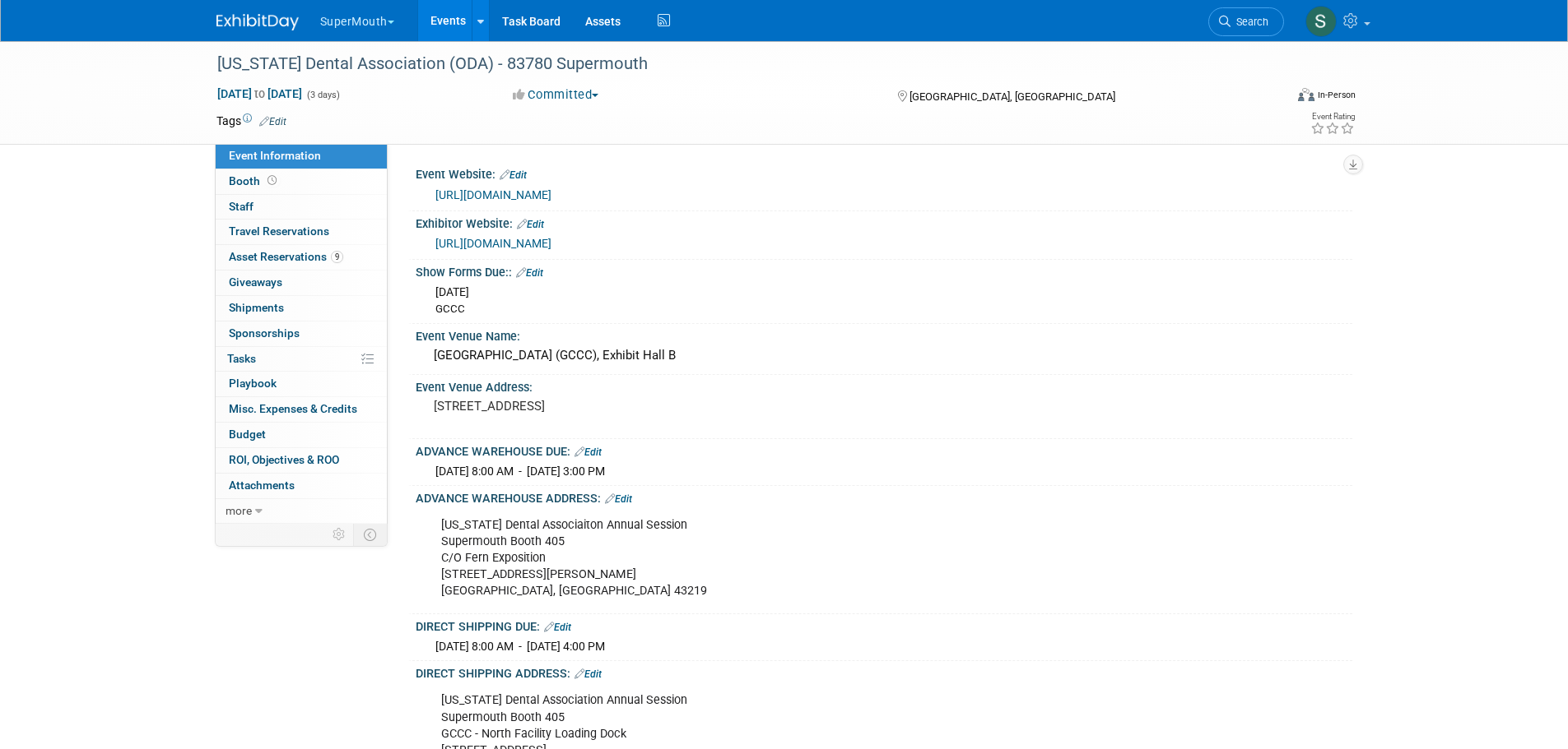
click at [297, 310] on link "0 Shipments 0" at bounding box center [301, 308] width 172 height 24
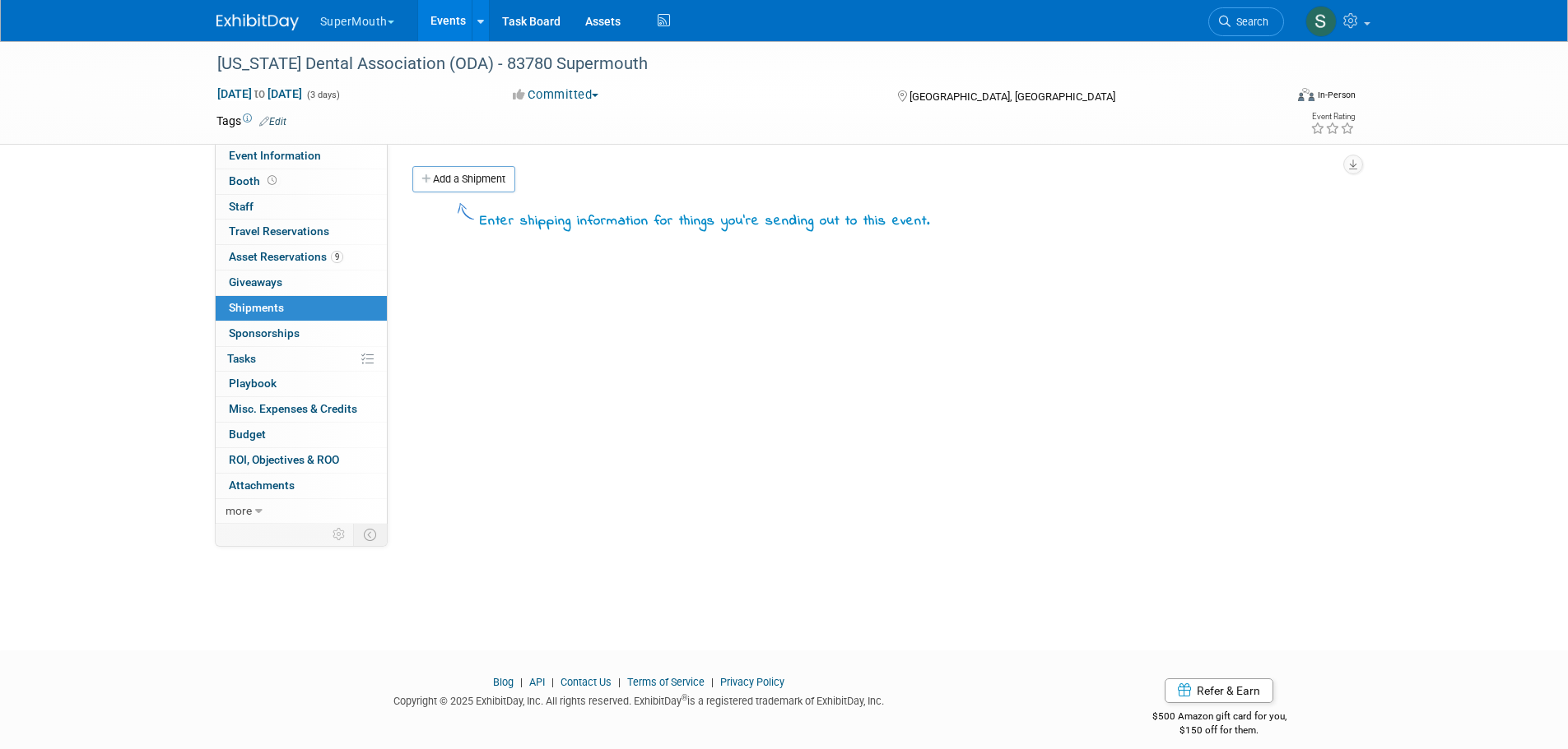
click at [492, 188] on link "Add a Shipment" at bounding box center [464, 179] width 103 height 26
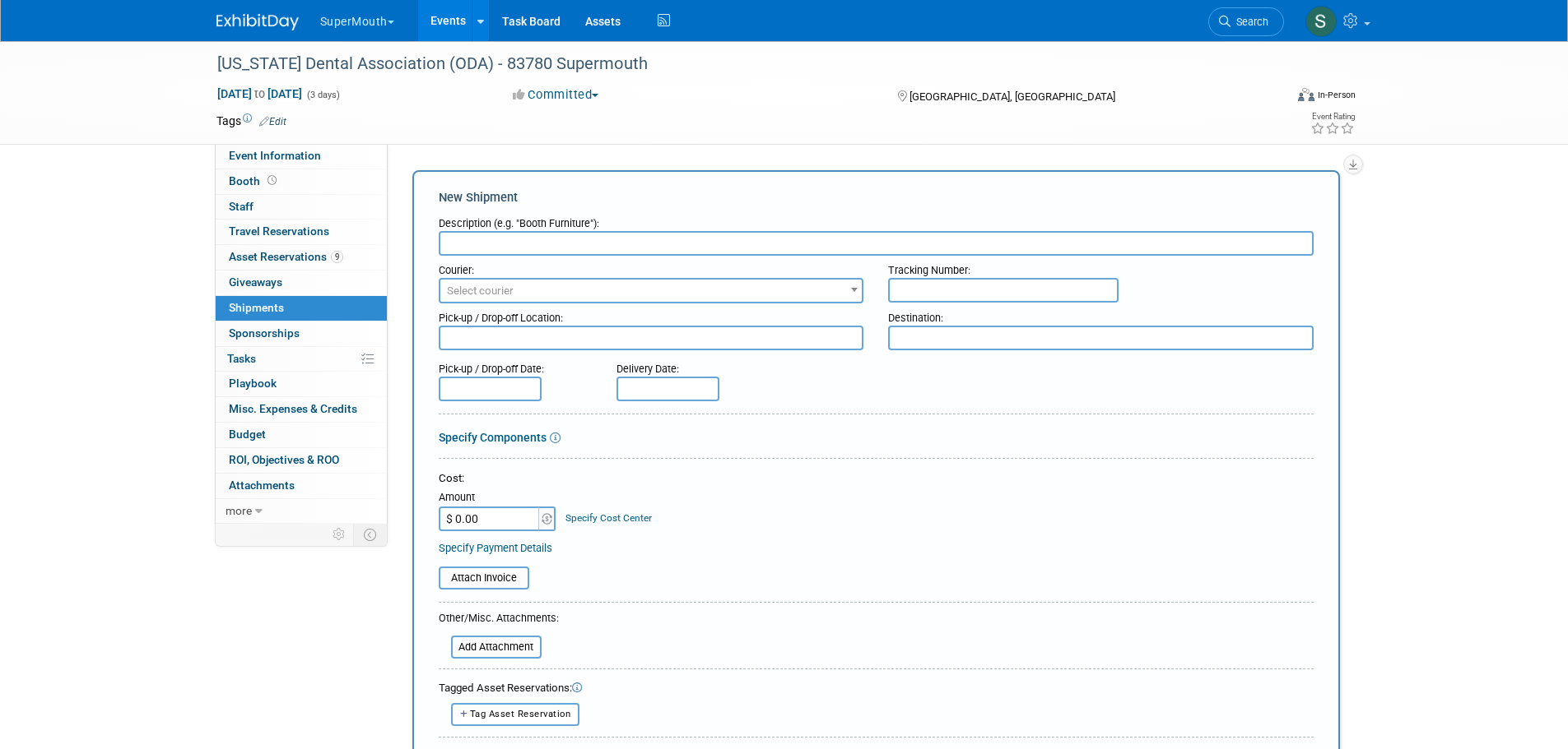
click at [498, 247] on input "text" at bounding box center [876, 243] width 875 height 24
type input "IAOMT to ODA"
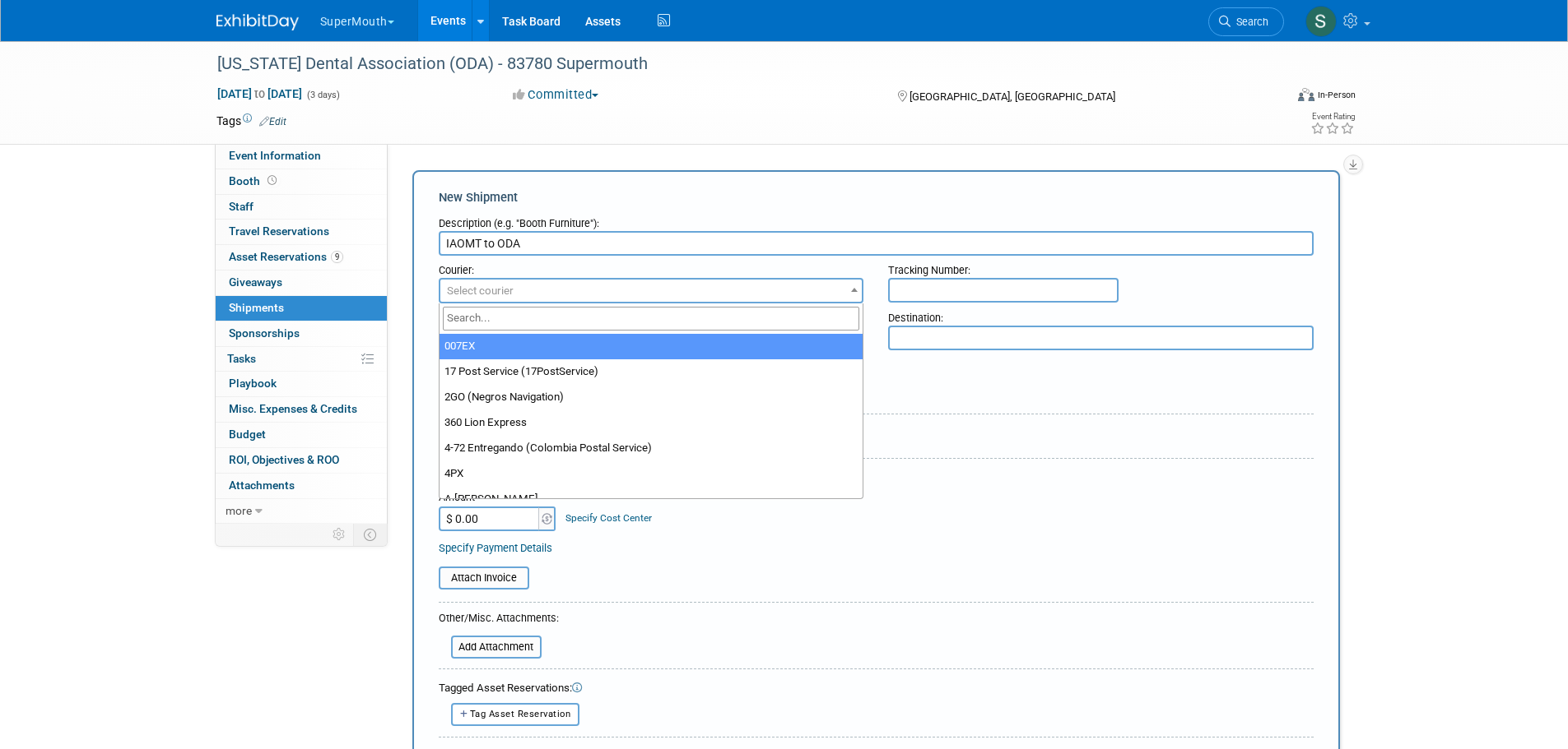
click at [492, 283] on span "Select courier" at bounding box center [651, 290] width 422 height 23
click at [491, 310] on input "search" at bounding box center [651, 318] width 417 height 24
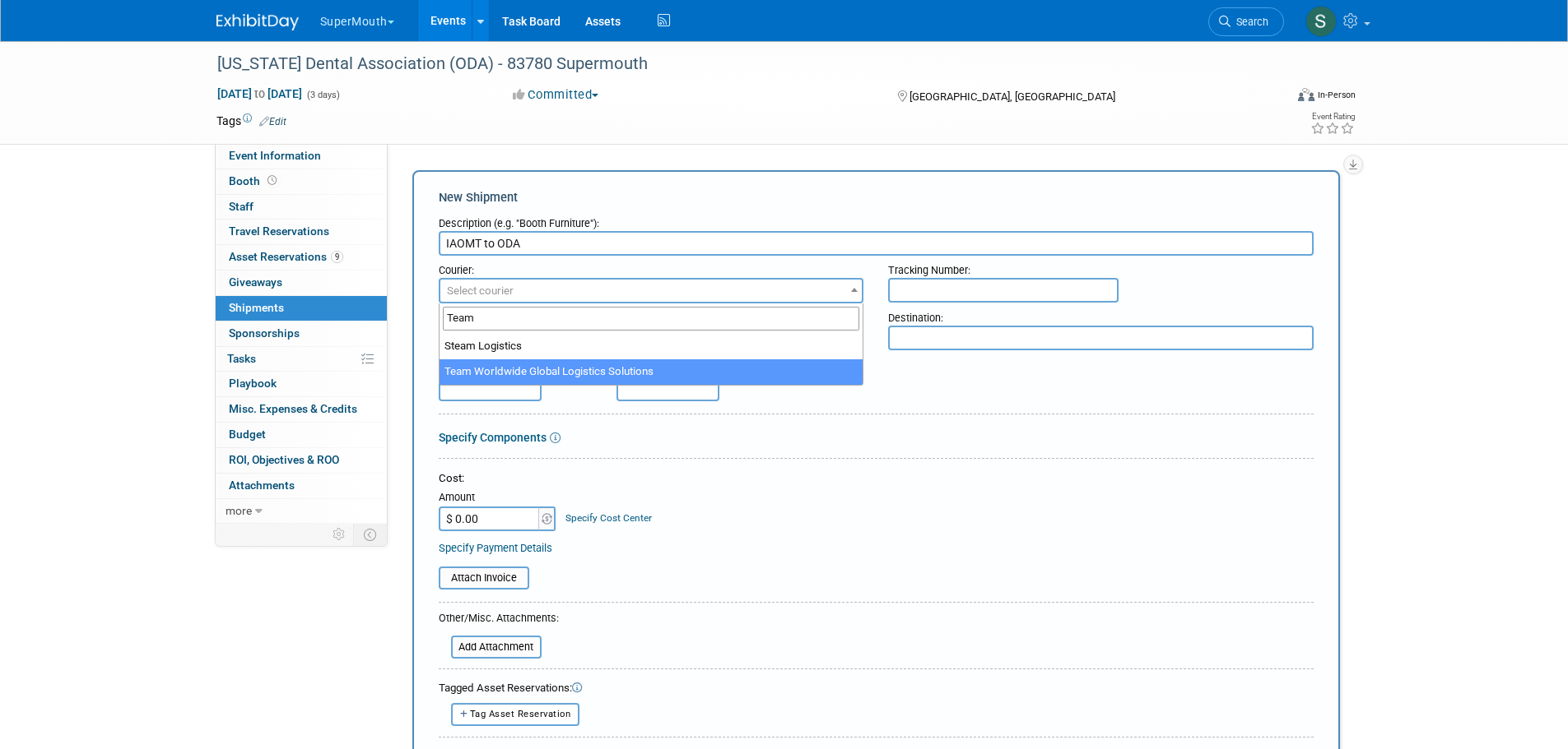
type input "Team"
select select "569"
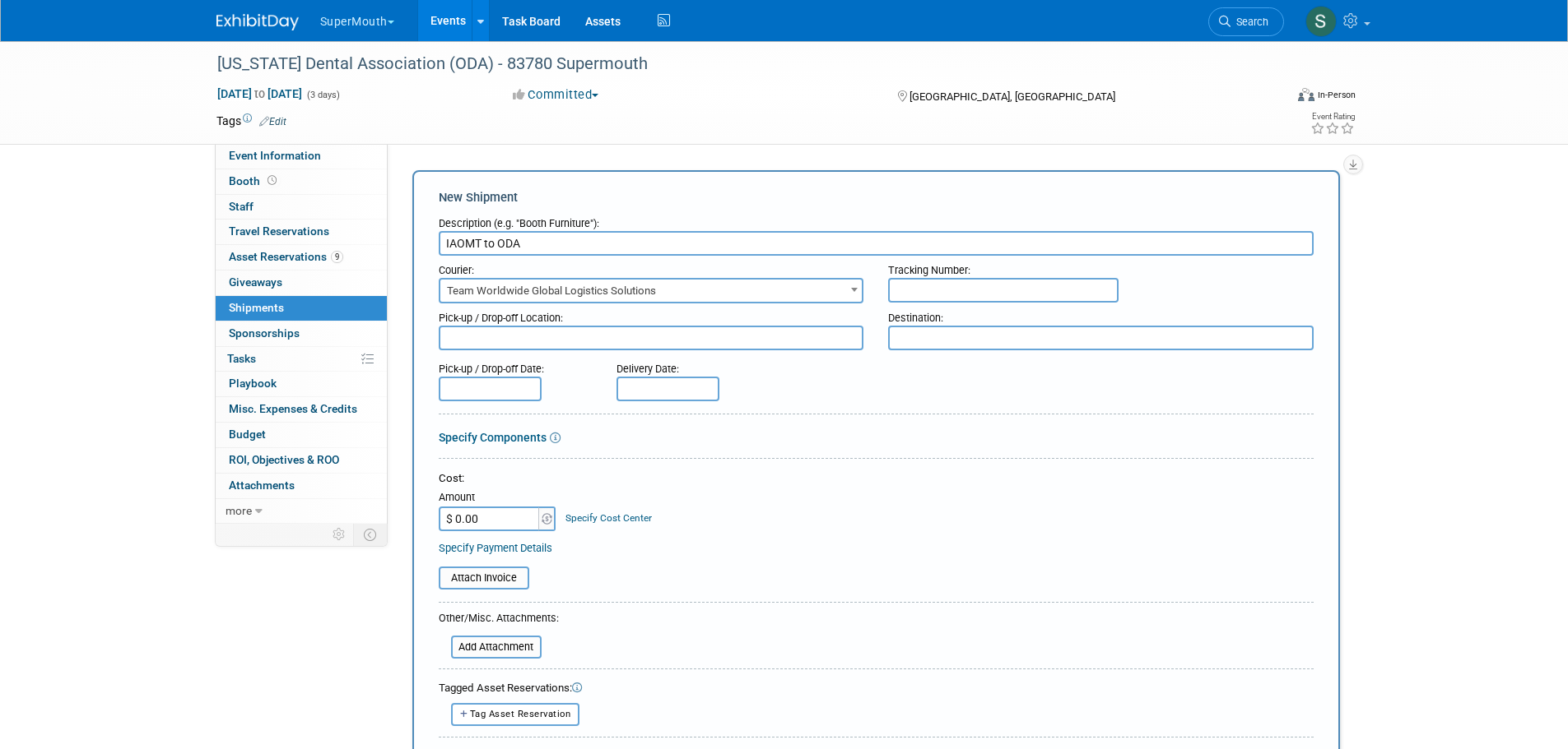
click at [912, 289] on input "text" at bounding box center [1003, 290] width 231 height 24
click at [926, 296] on input "text" at bounding box center [1003, 290] width 231 height 24
paste input "ATLTS401241"
type input "ATLTS401241"
click at [583, 340] on textarea at bounding box center [651, 338] width 426 height 24
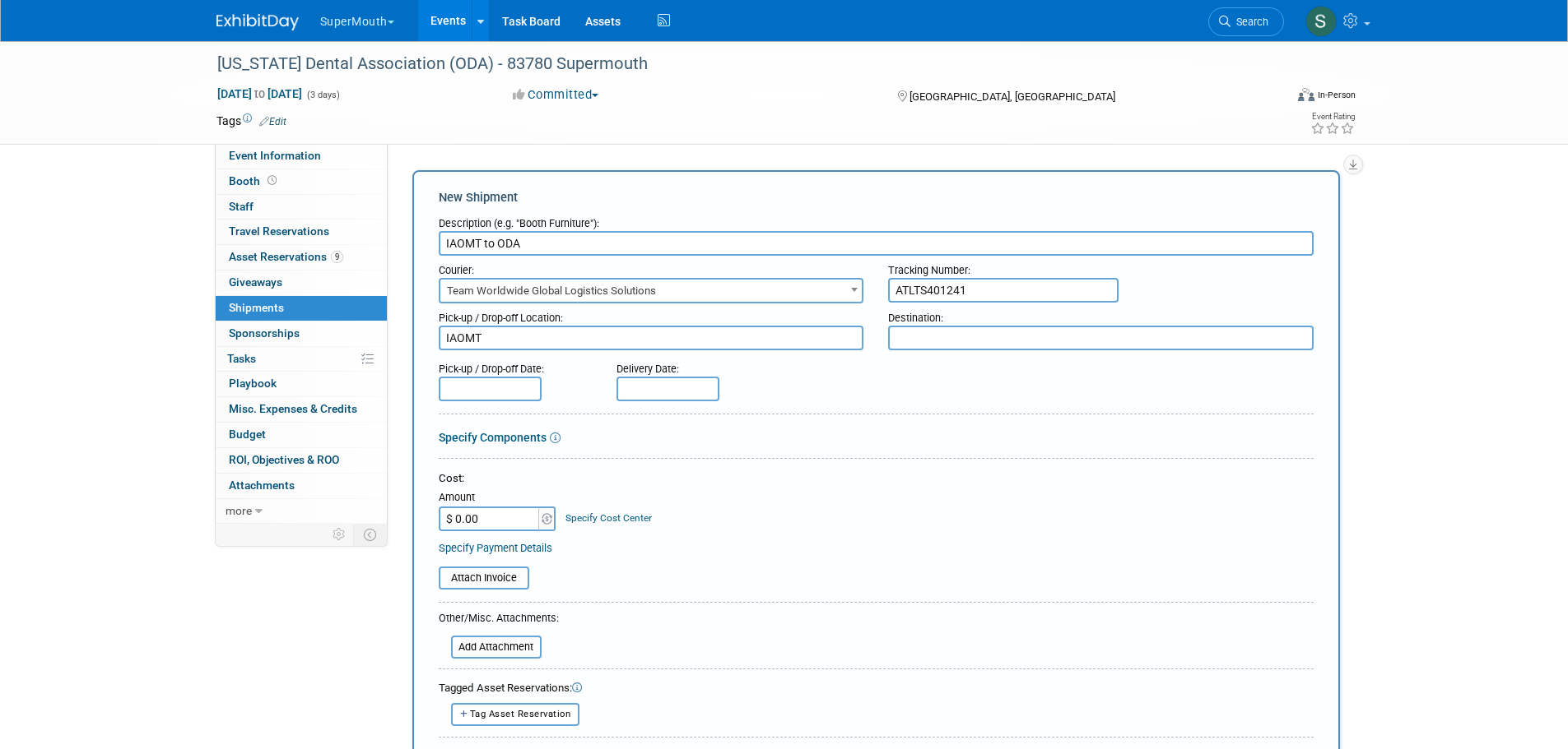
type textarea "IAOMT"
click at [932, 340] on textarea at bounding box center [1101, 338] width 426 height 24
type textarea "ODA"
click at [525, 381] on input "text" at bounding box center [490, 388] width 103 height 24
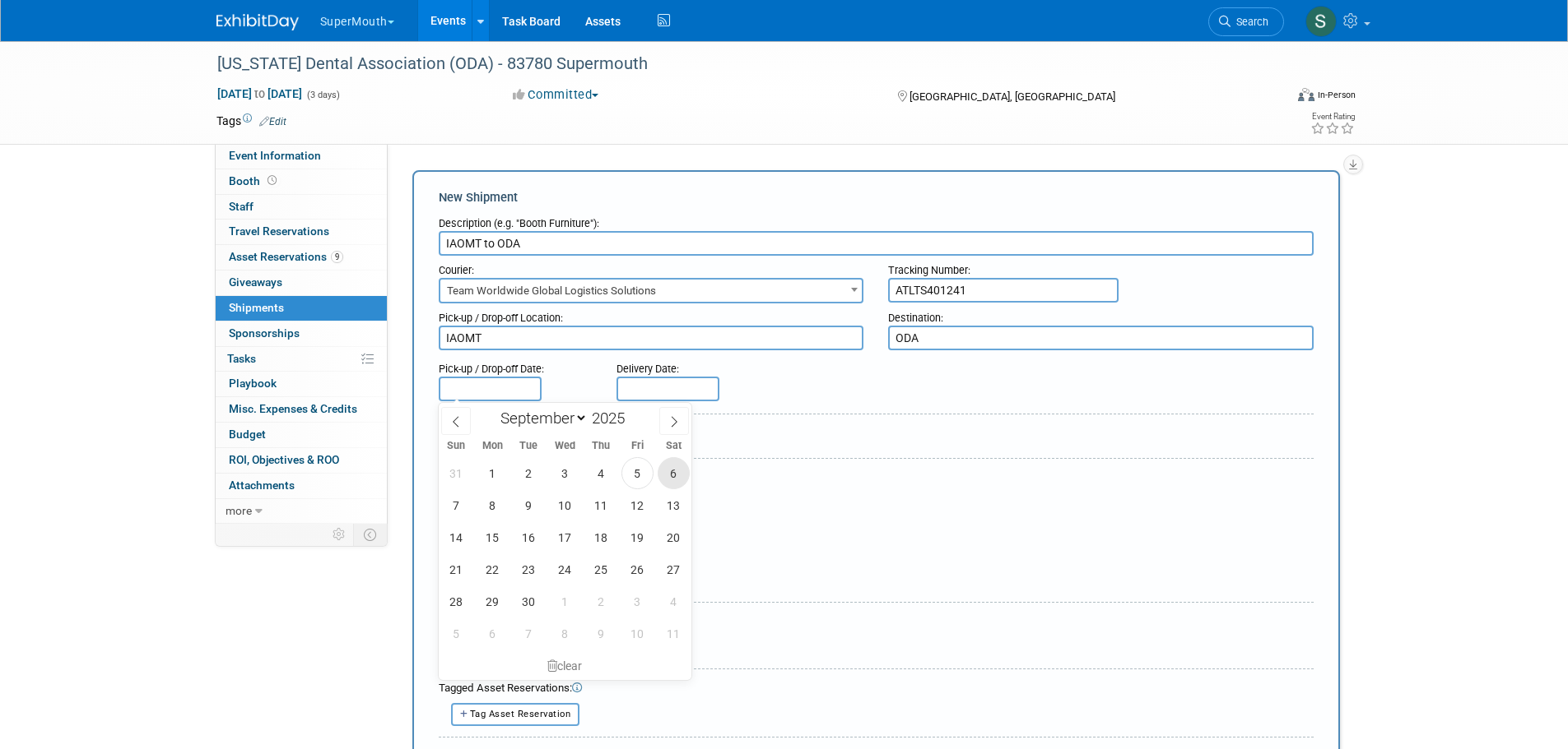
click at [668, 478] on span "6" at bounding box center [673, 474] width 32 height 32
type input "[DATE]"
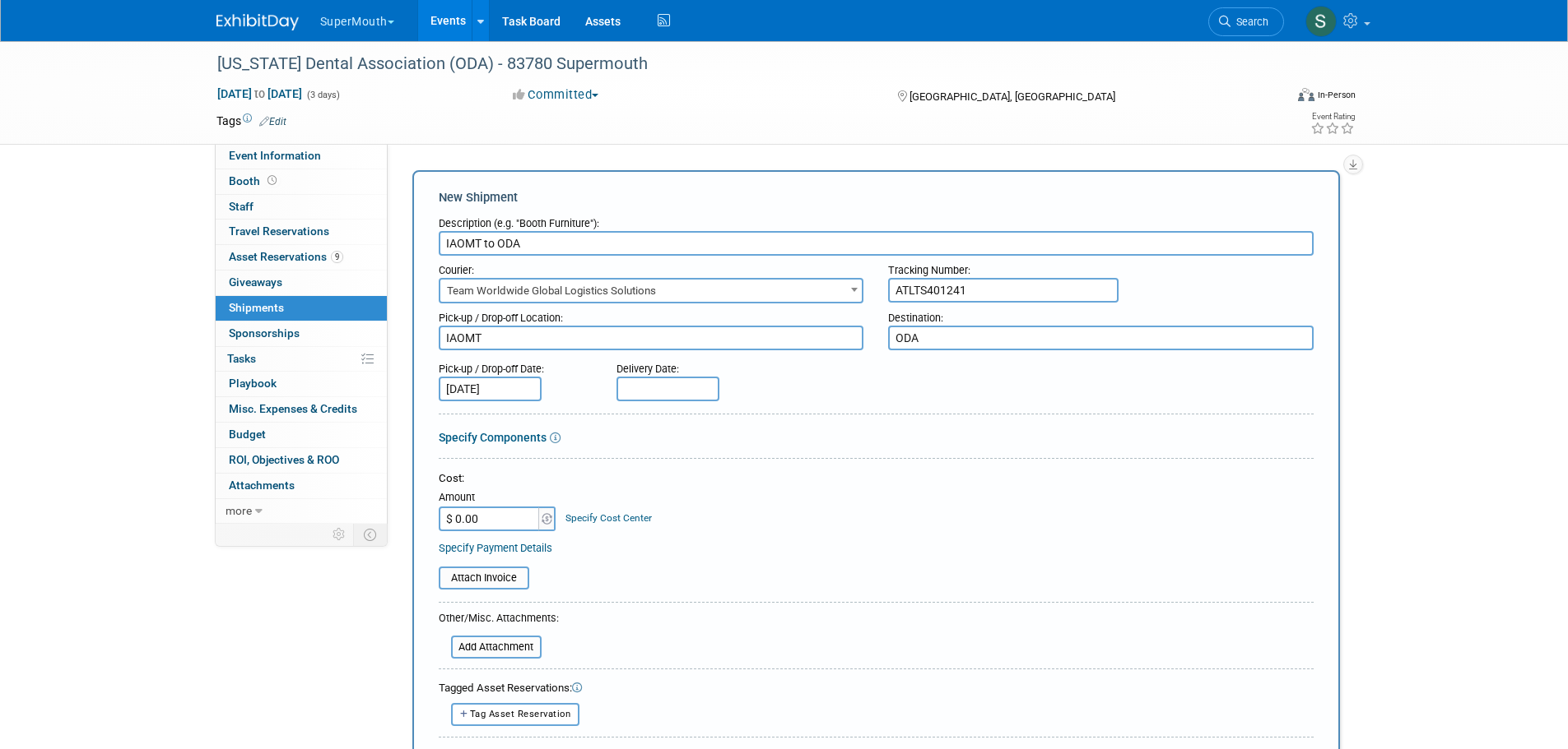
click at [668, 394] on input "text" at bounding box center [668, 388] width 103 height 24
click at [817, 497] on span "12" at bounding box center [815, 506] width 32 height 32
type input "[DATE]"
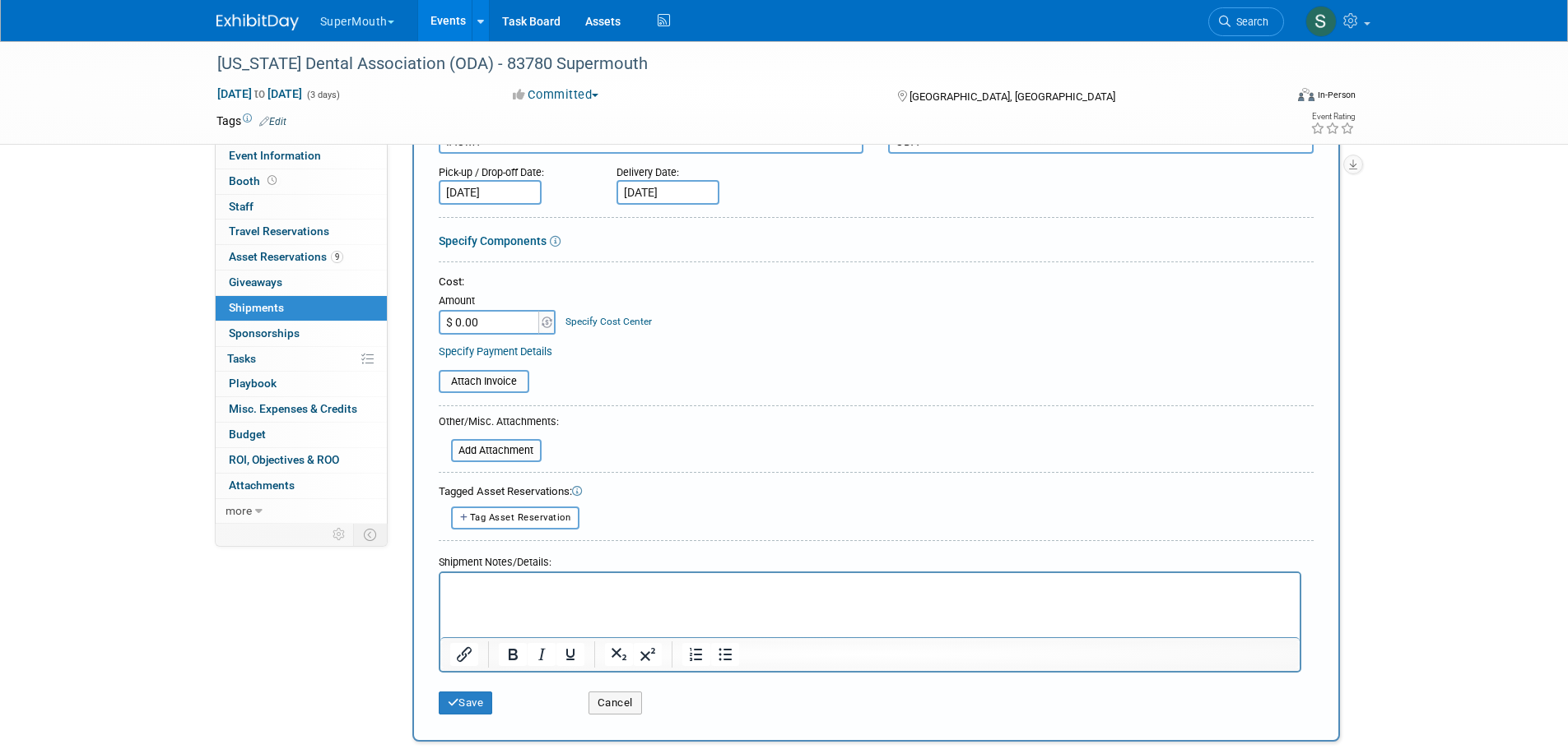
scroll to position [220, 0]
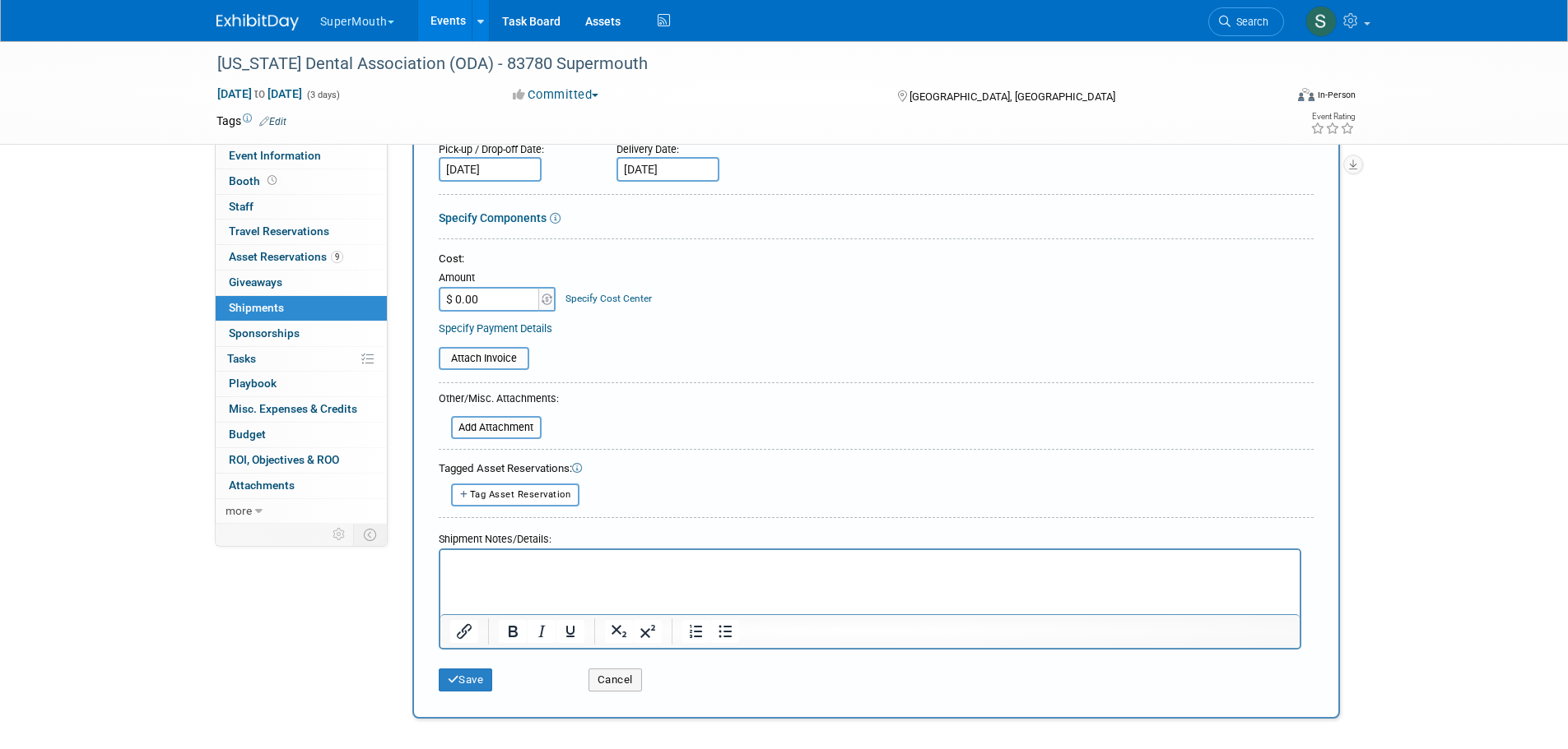
click at [509, 366] on input "file" at bounding box center [430, 358] width 196 height 19
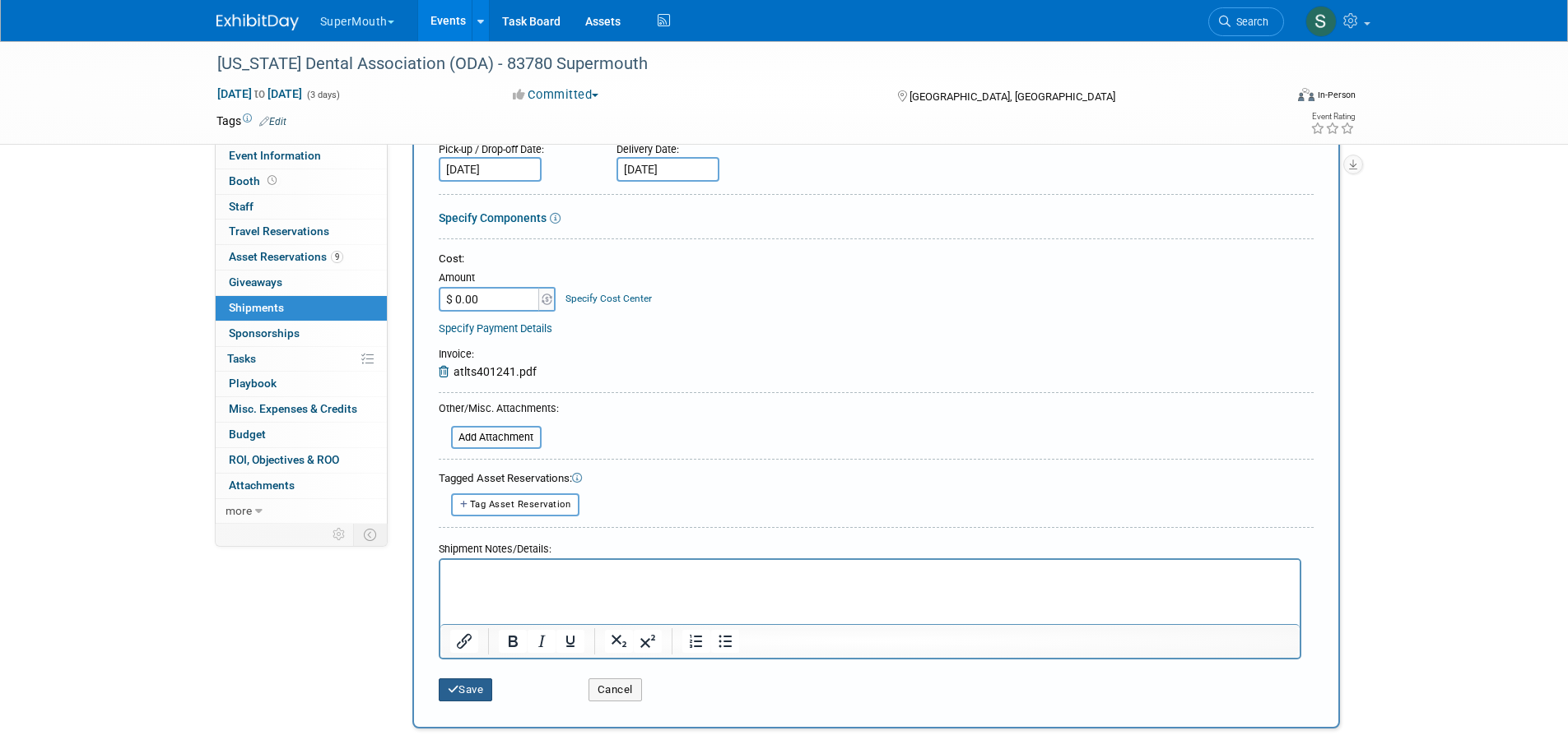
click at [462, 684] on button "Save" at bounding box center [466, 690] width 54 height 23
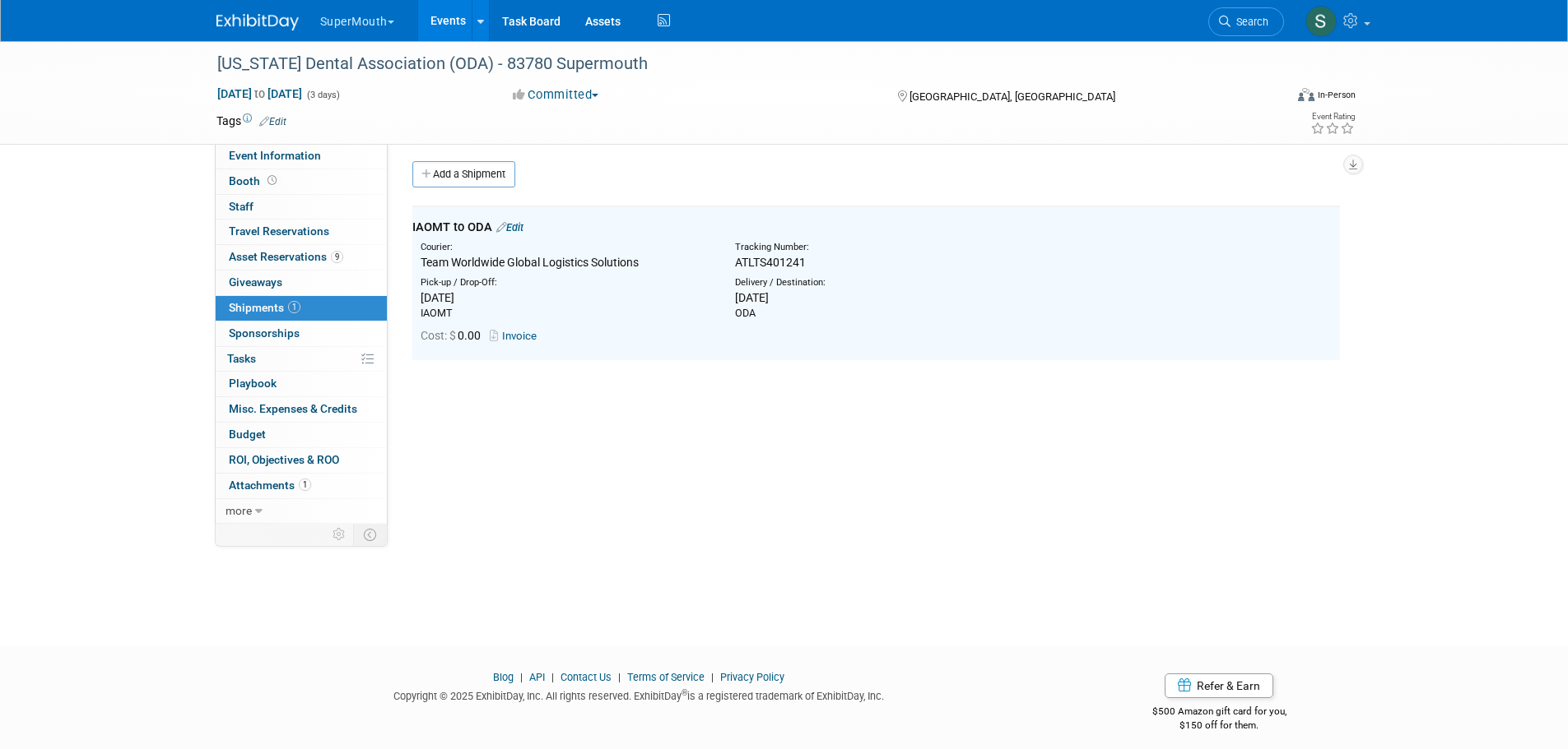
scroll to position [0, 0]
